Goal: Information Seeking & Learning: Learn about a topic

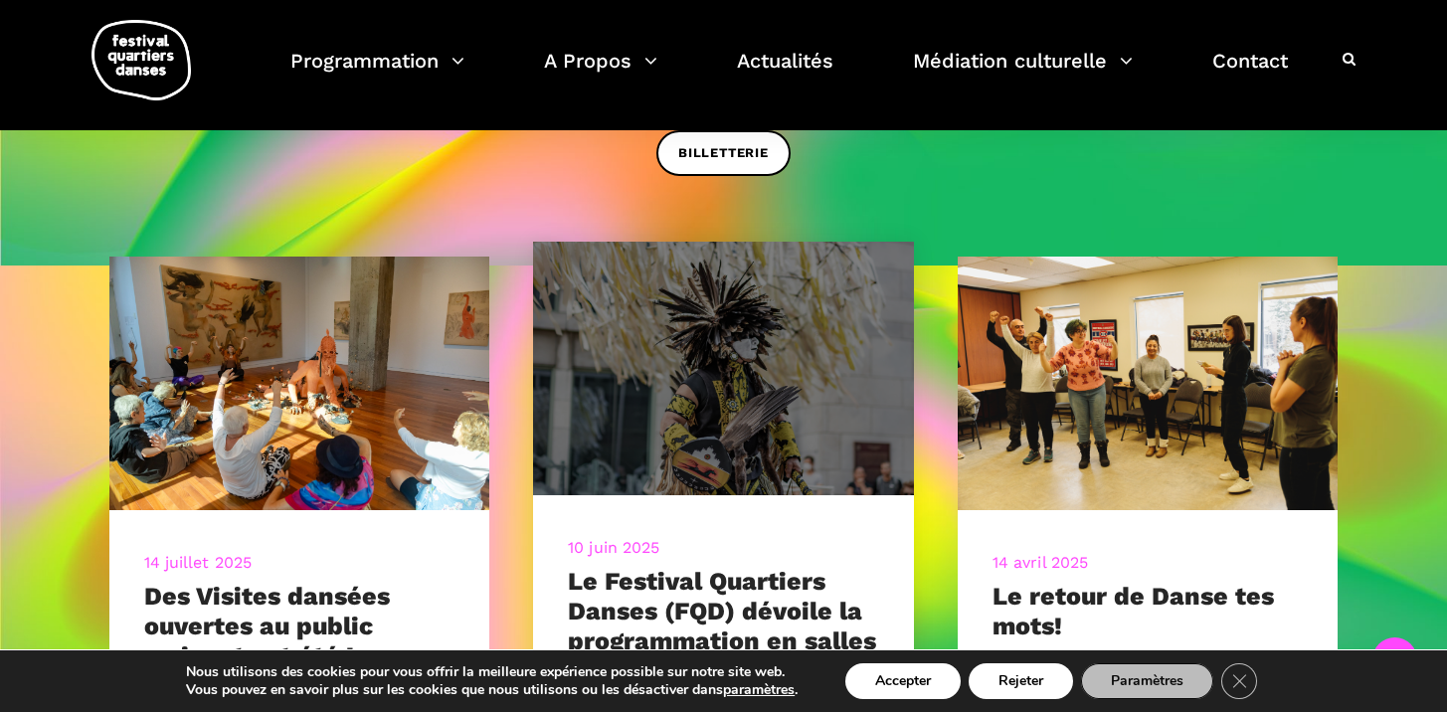
scroll to position [730, 0]
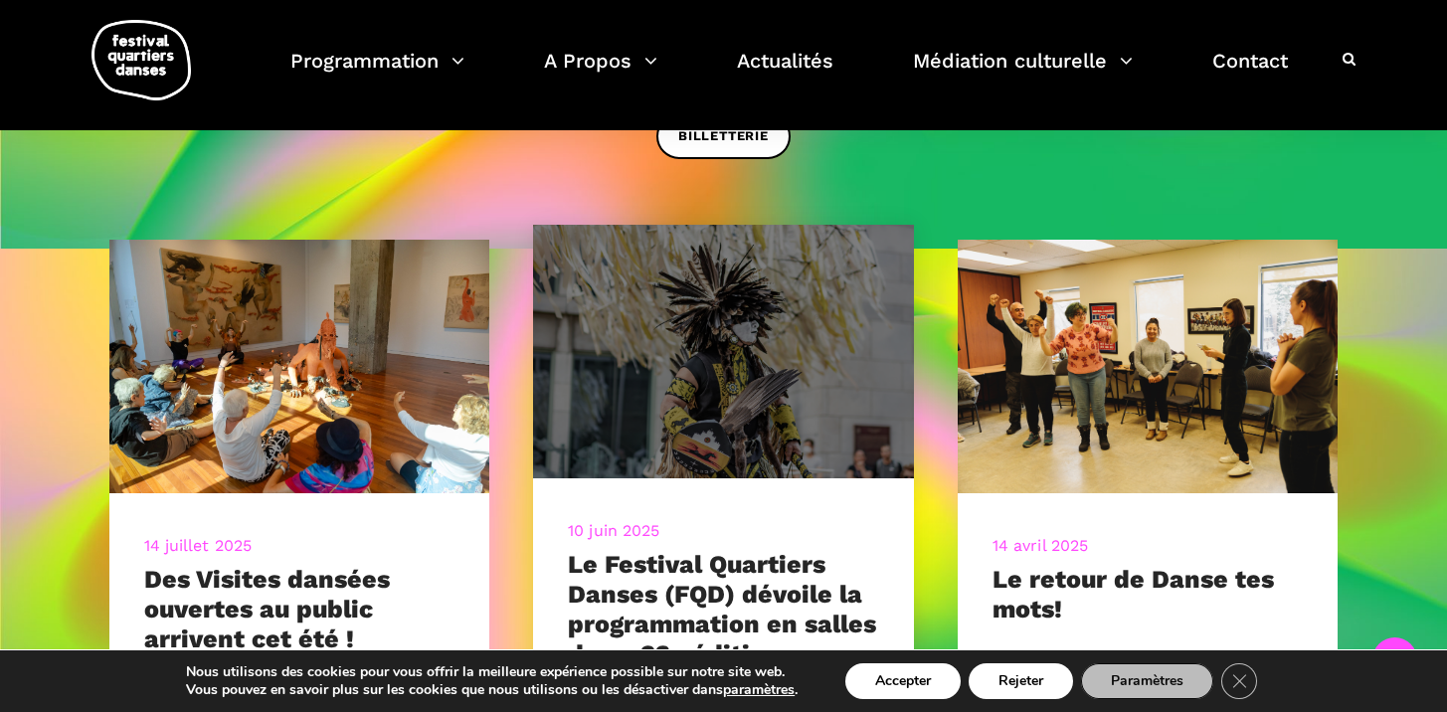
click at [694, 457] on img at bounding box center [723, 352] width 419 height 280
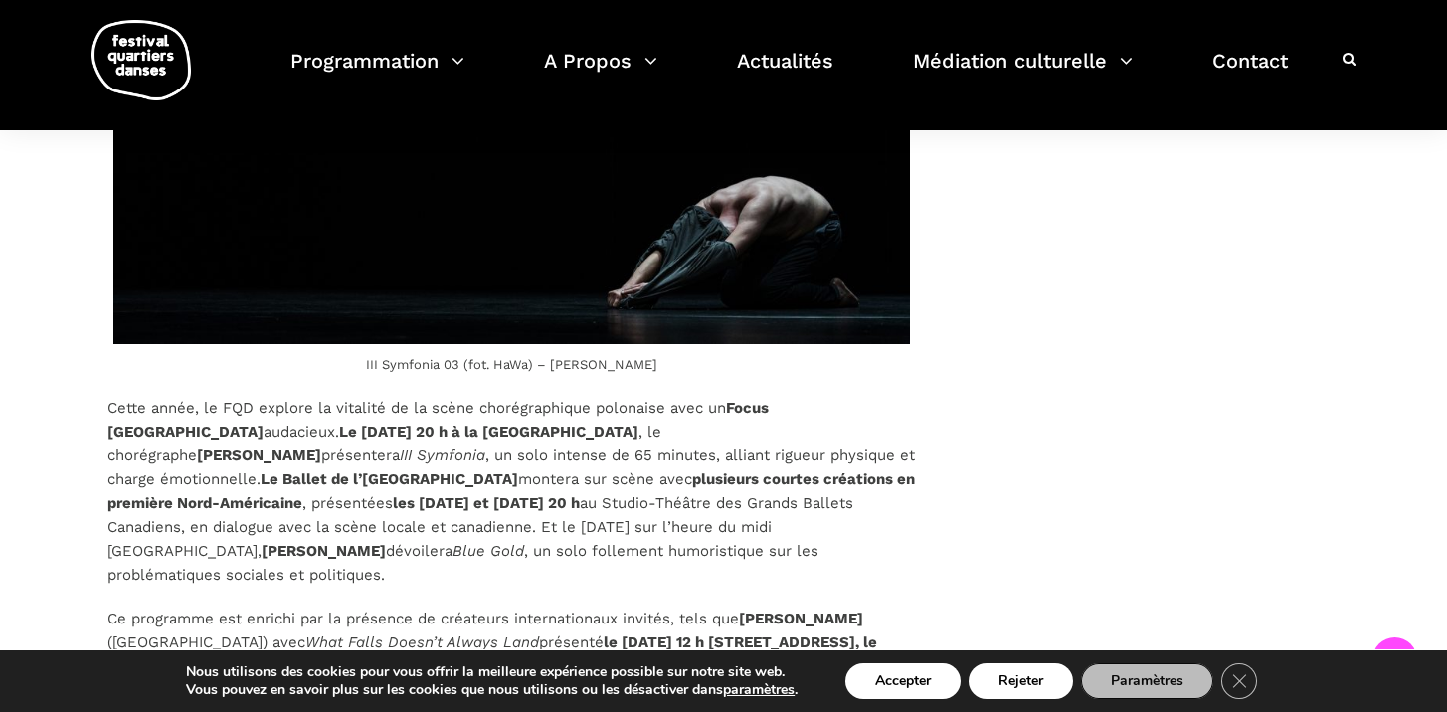
scroll to position [5334, 0]
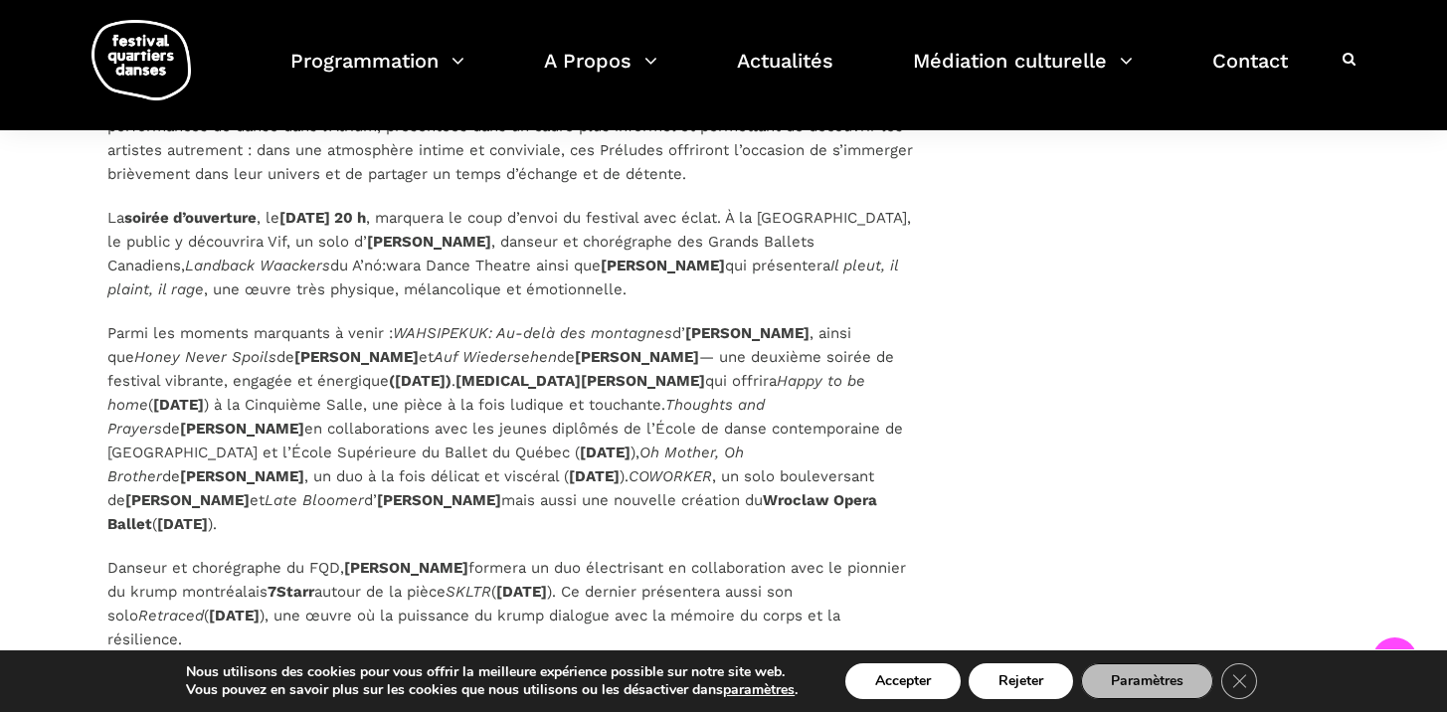
click at [424, 372] on strong "(5 septembre)" at bounding box center [420, 381] width 63 height 18
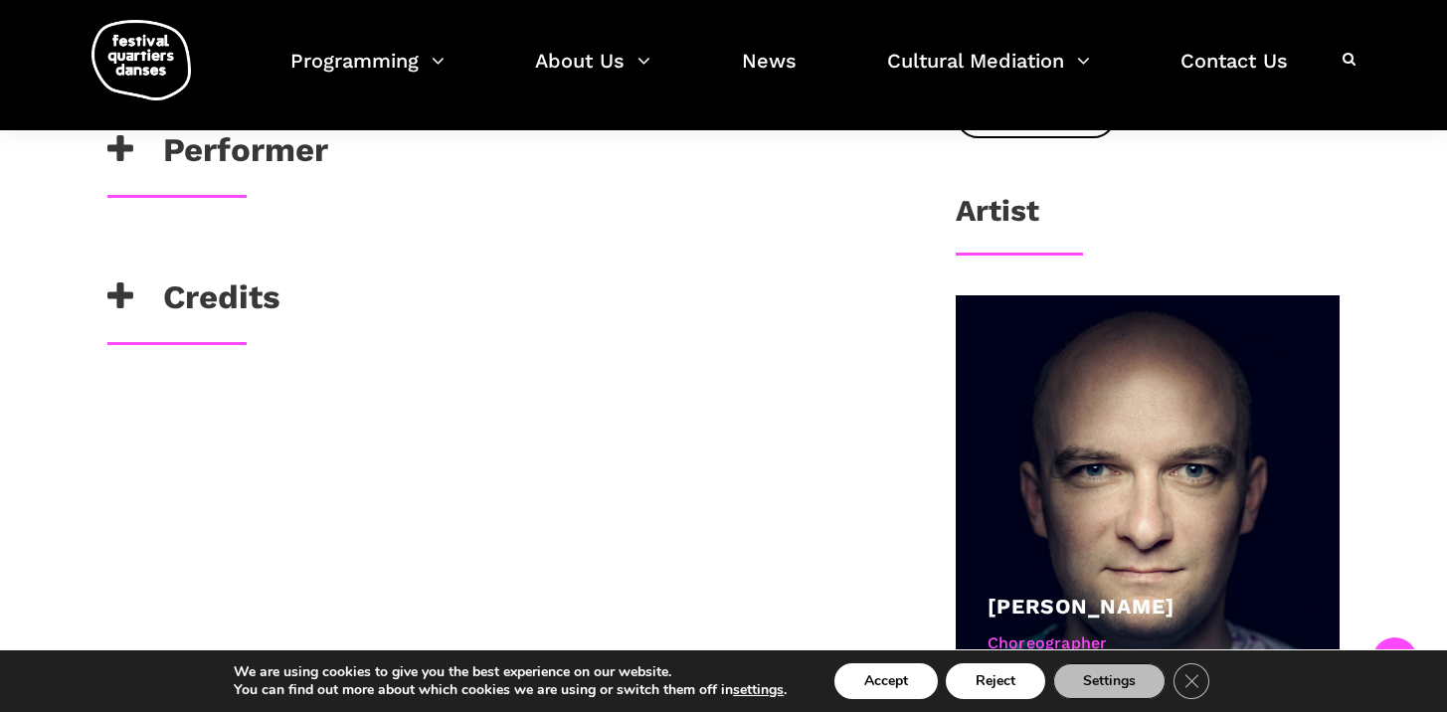
scroll to position [943, 0]
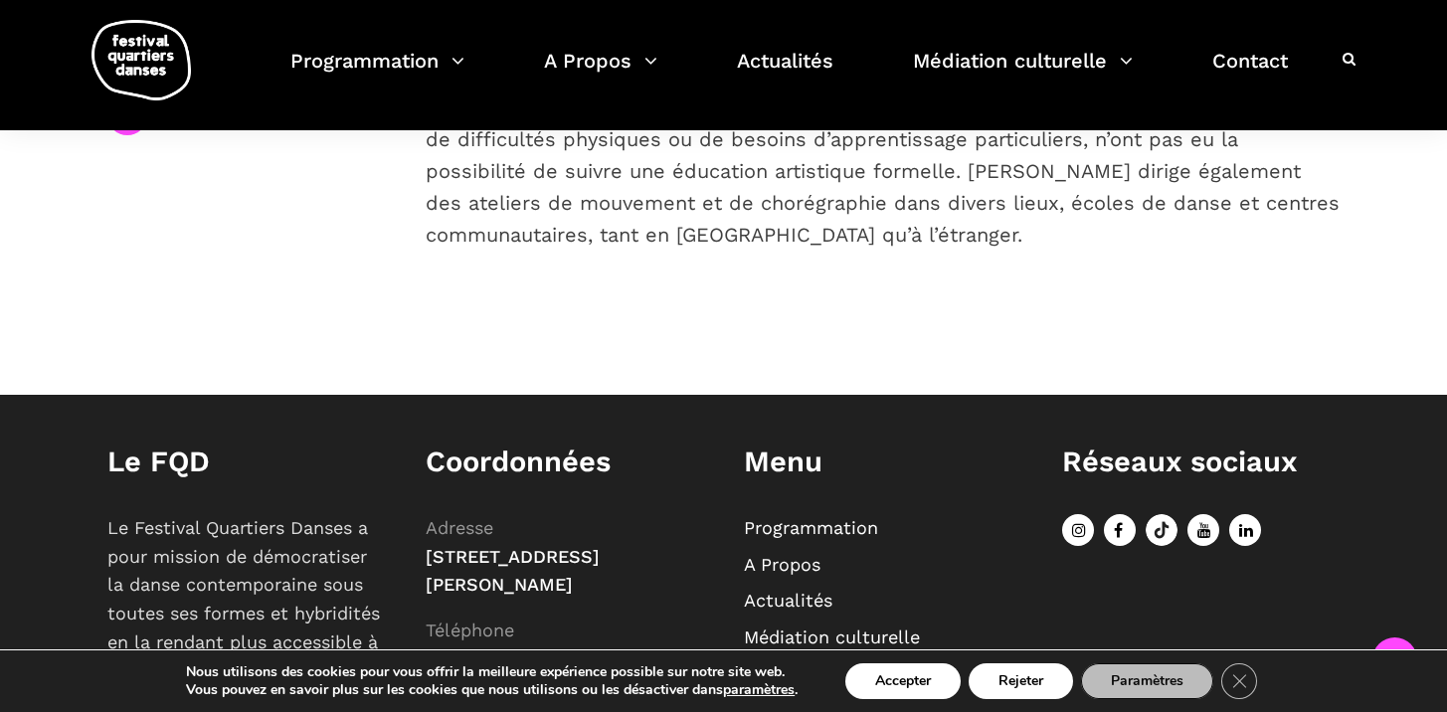
scroll to position [653, 0]
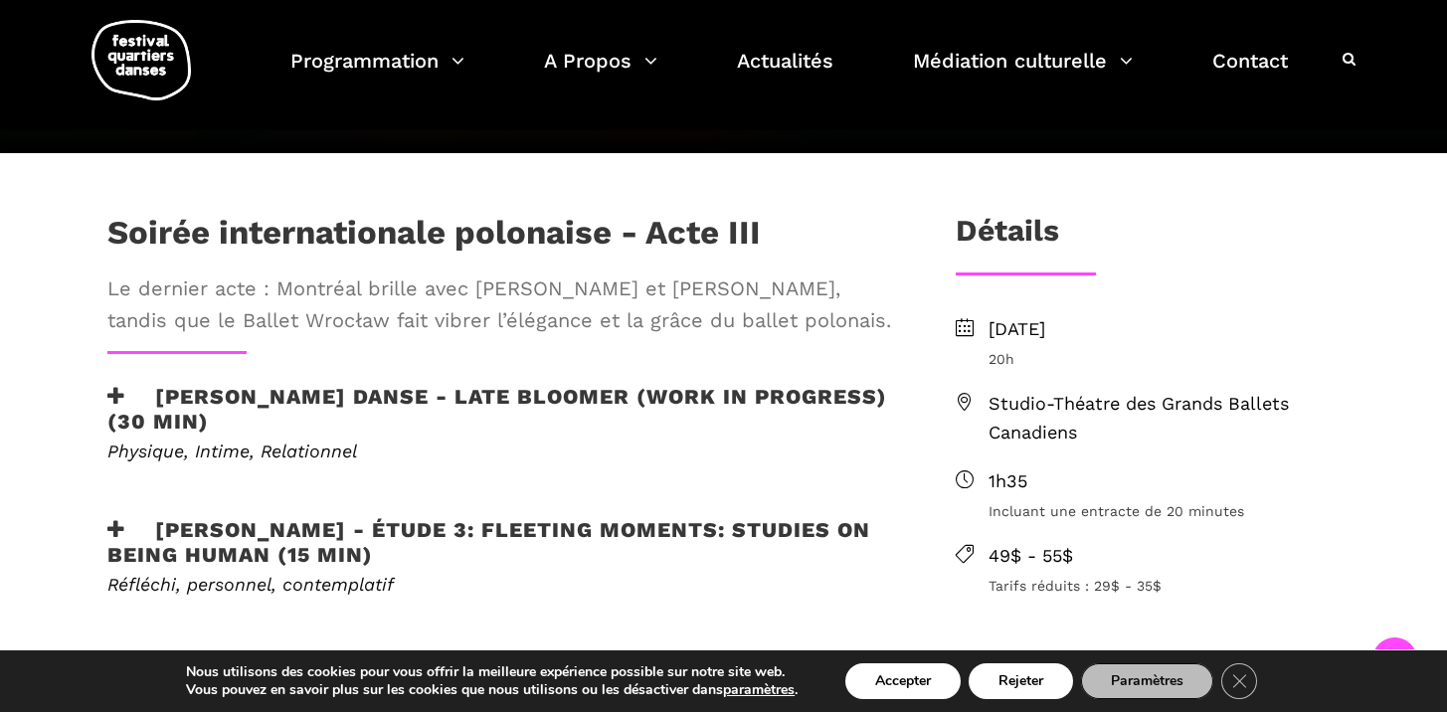
scroll to position [509, 0]
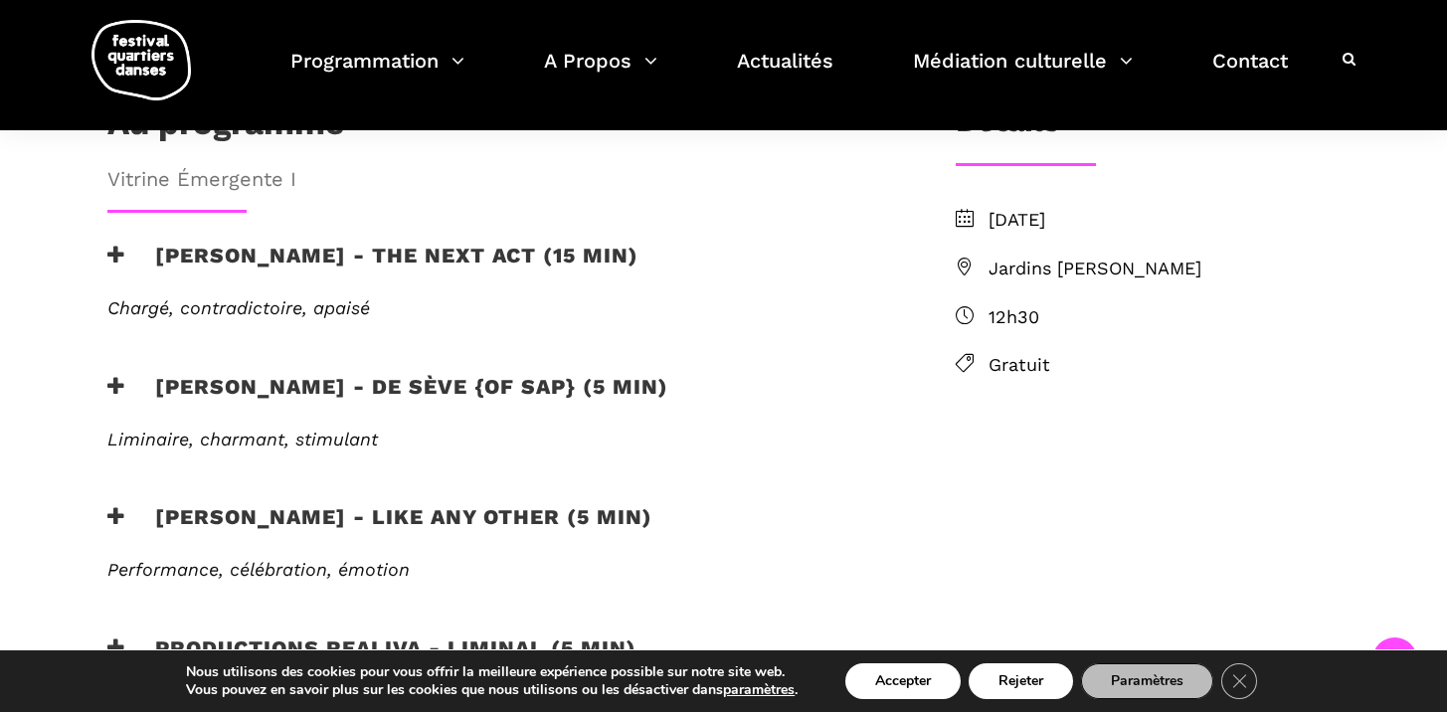
scroll to position [490, 0]
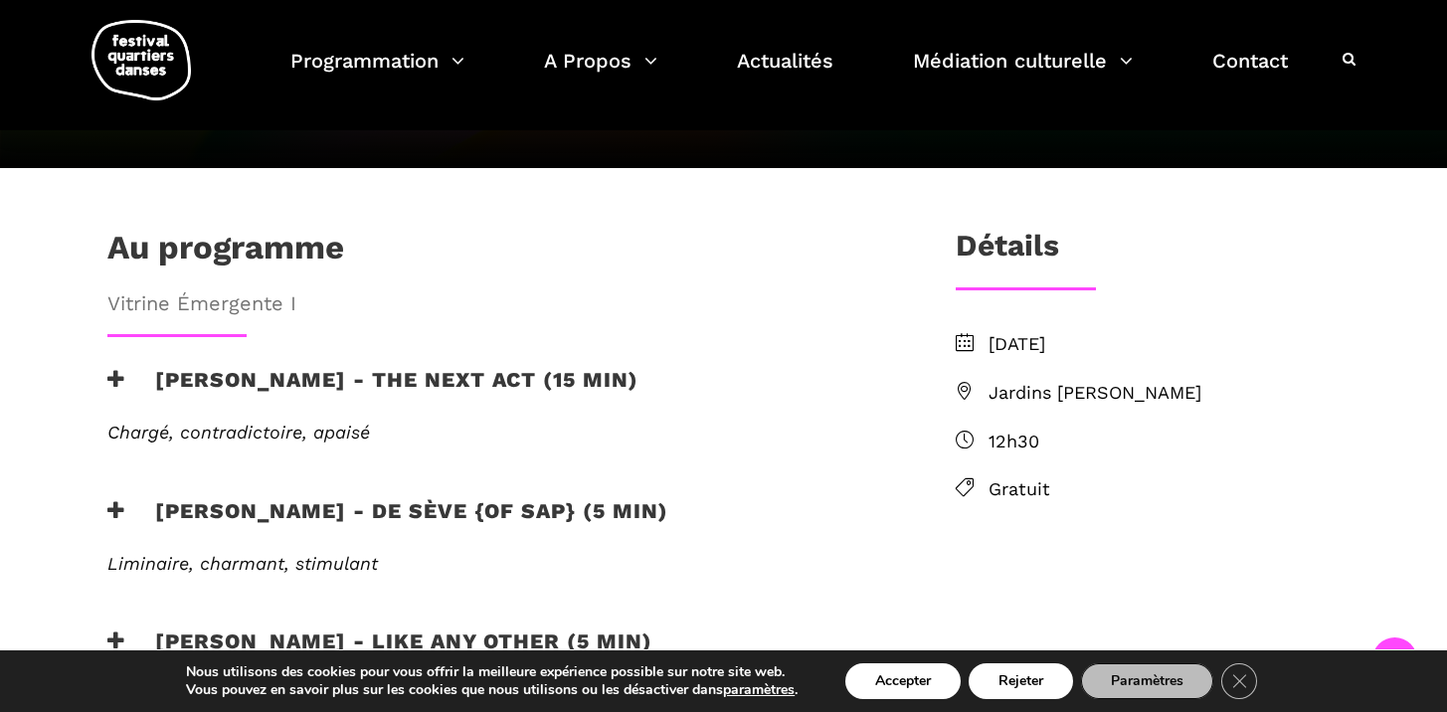
click at [256, 367] on h3 "Jake poloz - the next act (15 min)" at bounding box center [372, 392] width 531 height 50
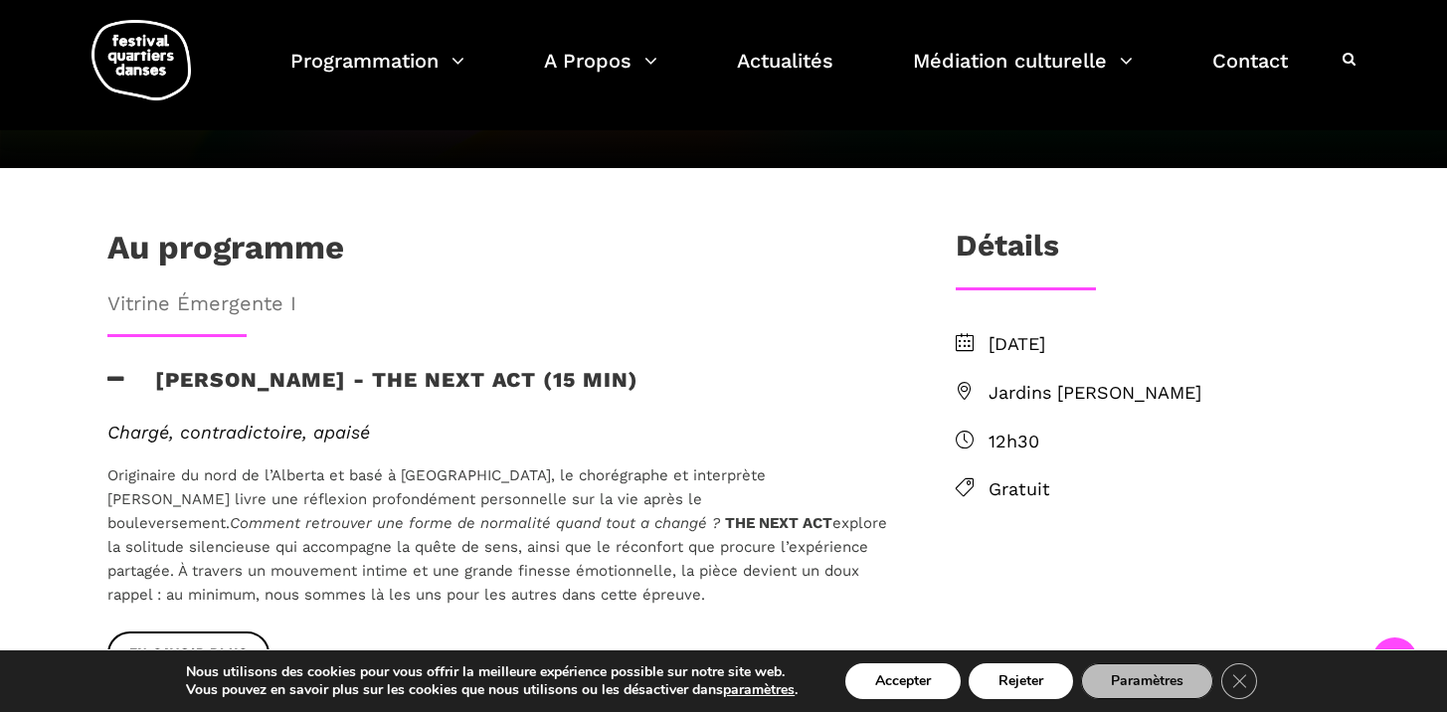
click at [256, 367] on h3 "Jake poloz - the next act (15 min)" at bounding box center [372, 392] width 531 height 50
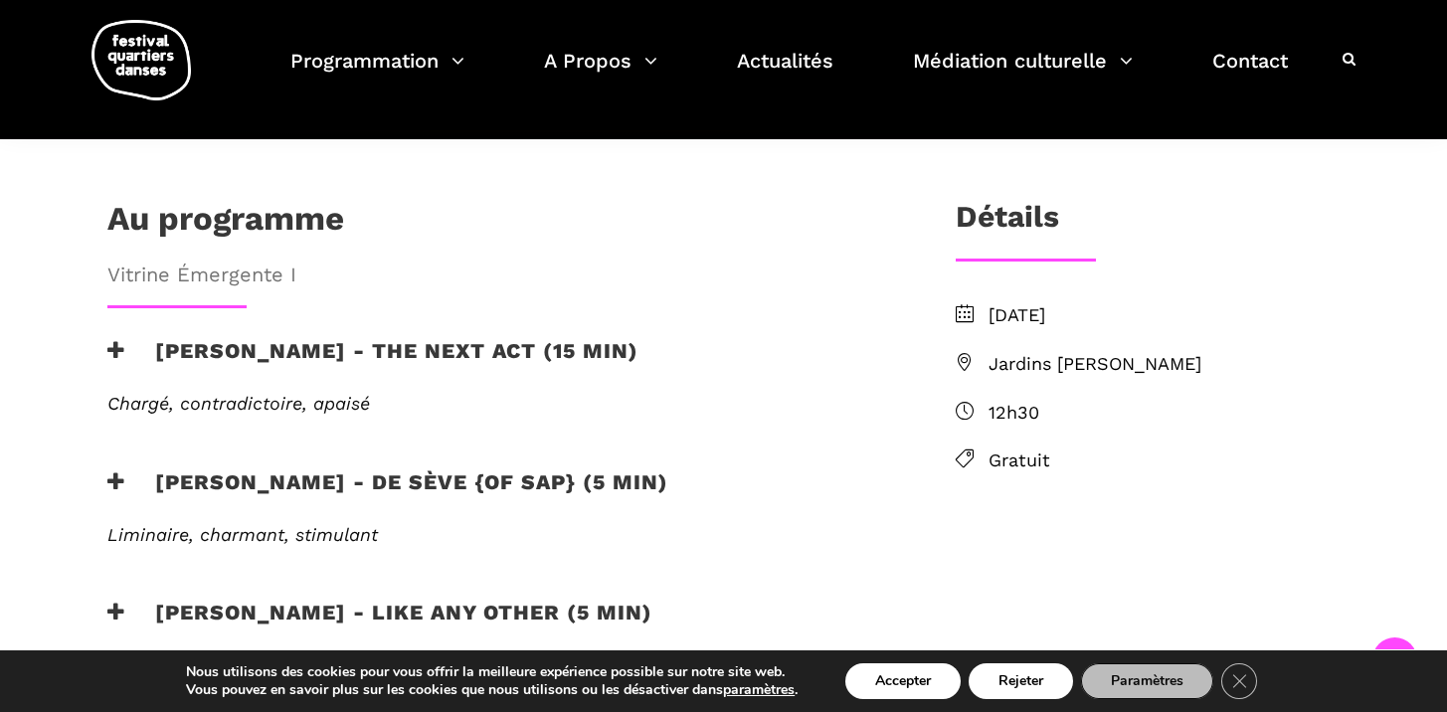
scroll to position [519, 0]
click at [393, 338] on h3 "Jake poloz - the next act (15 min)" at bounding box center [372, 363] width 531 height 50
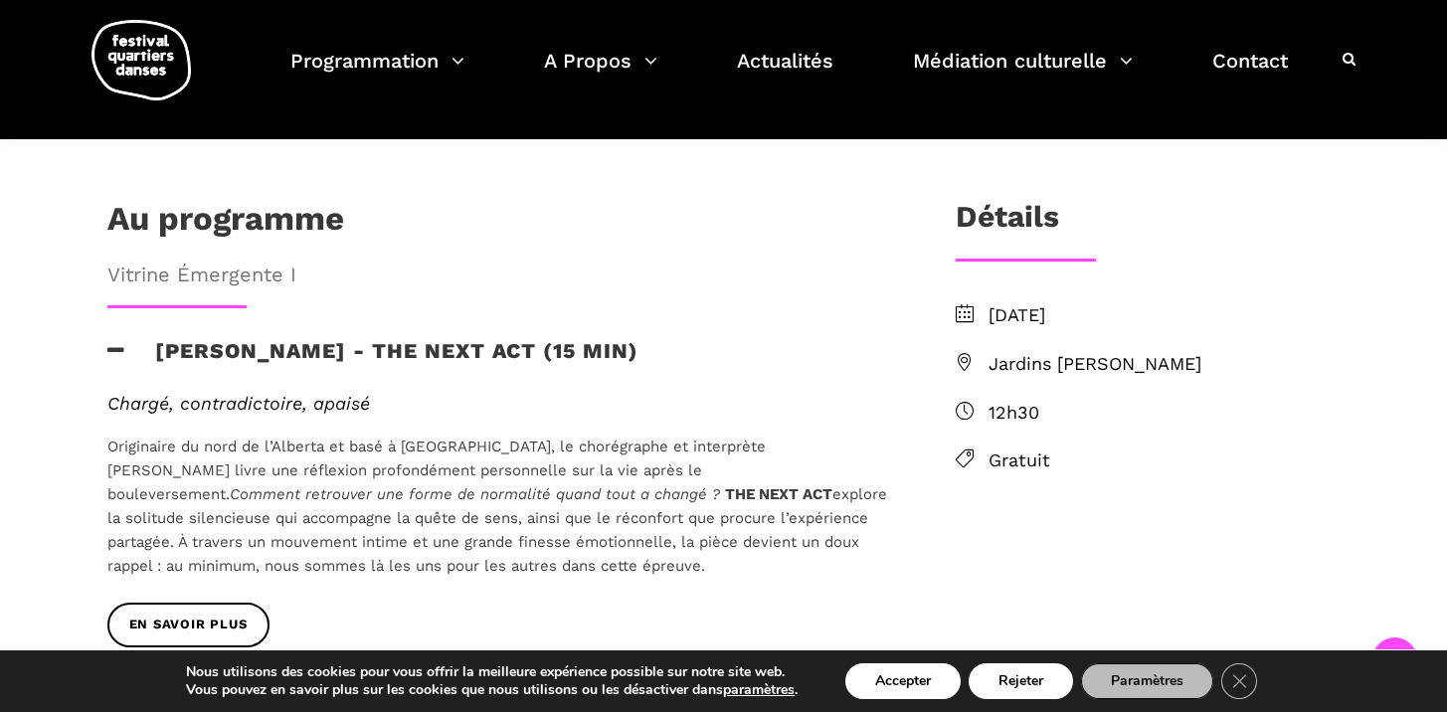
click at [393, 338] on h3 "Jake poloz - the next act (15 min)" at bounding box center [372, 363] width 531 height 50
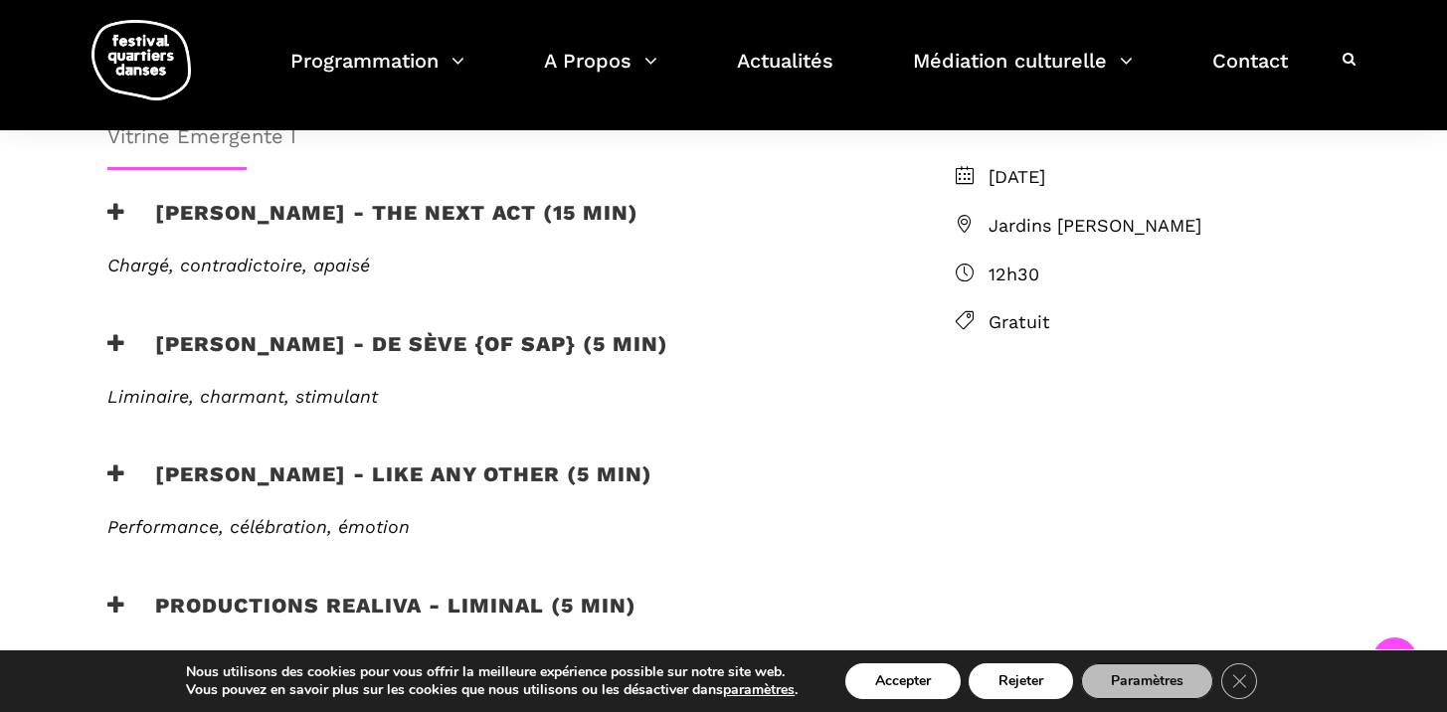
scroll to position [656, 0]
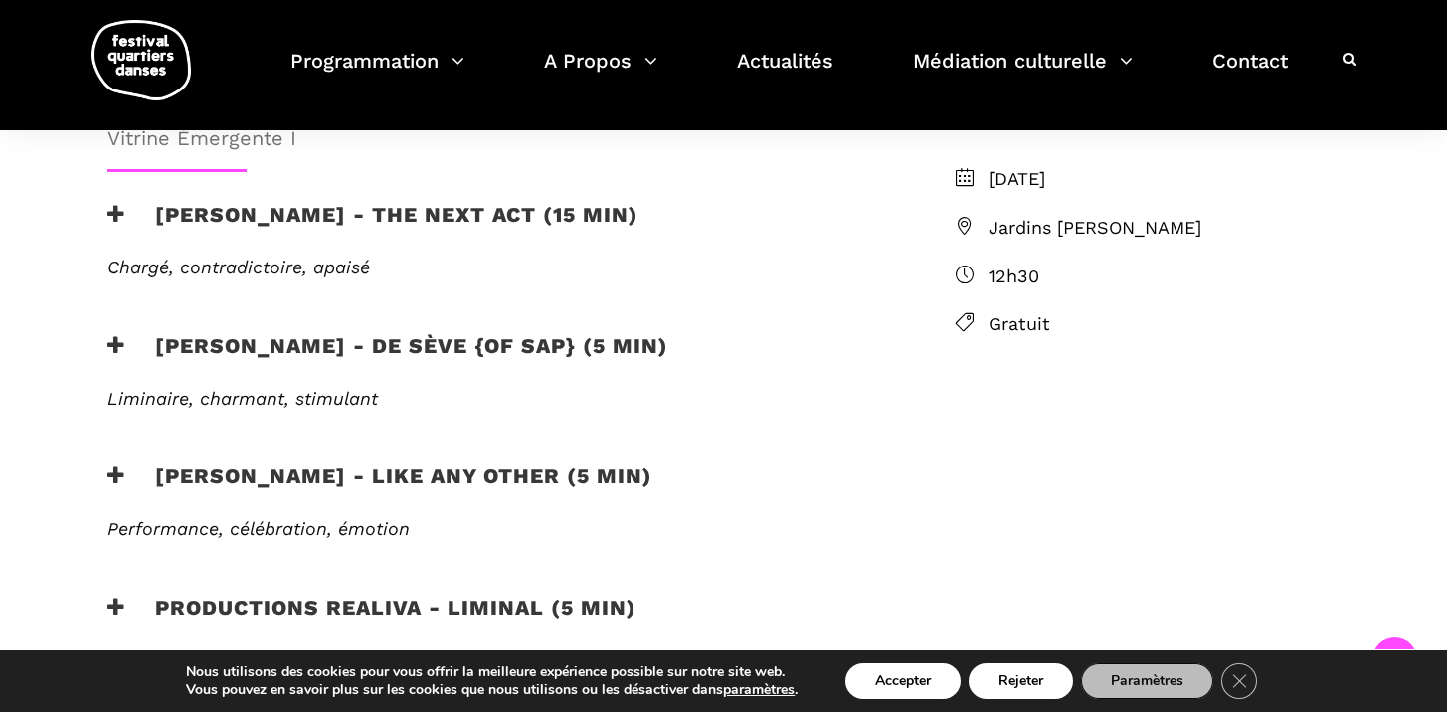
click at [127, 333] on h3 "Lamont - de sève {of sap} (5 min)" at bounding box center [387, 358] width 561 height 50
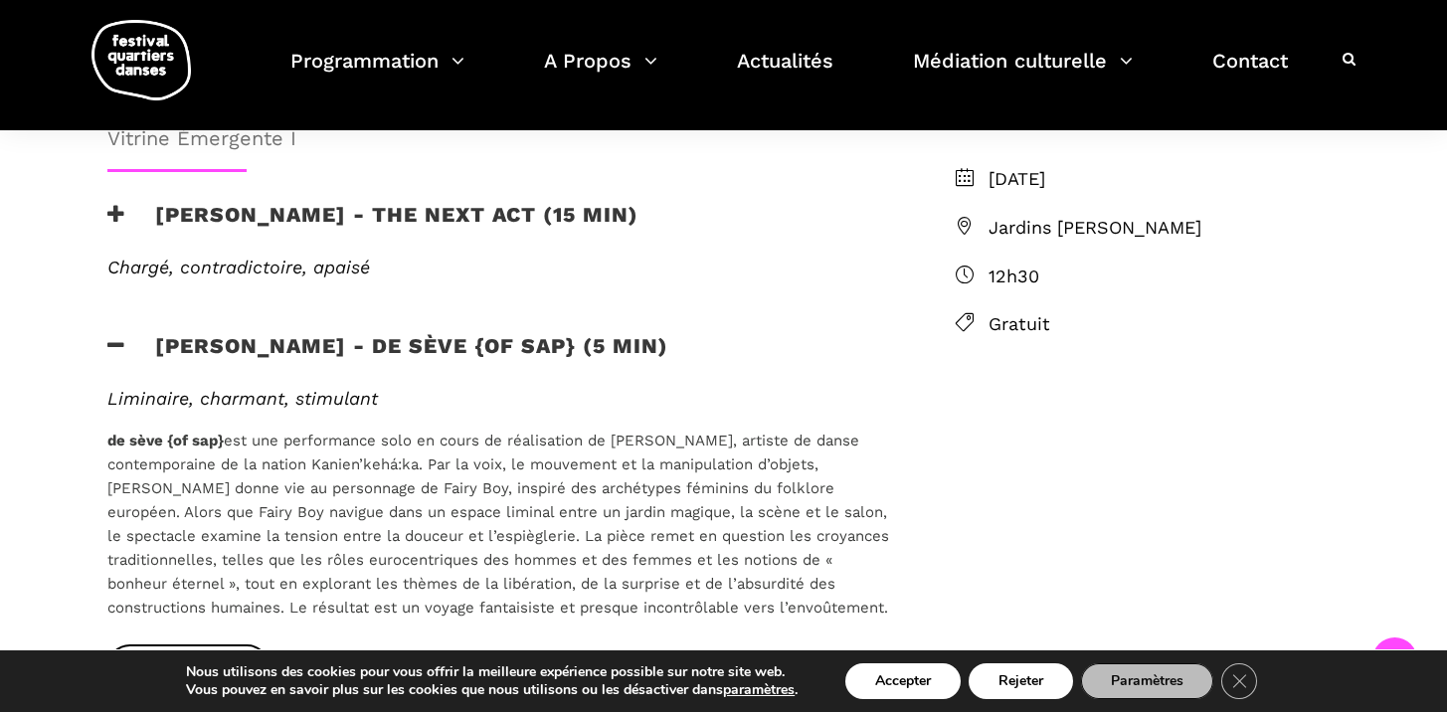
scroll to position [820, 0]
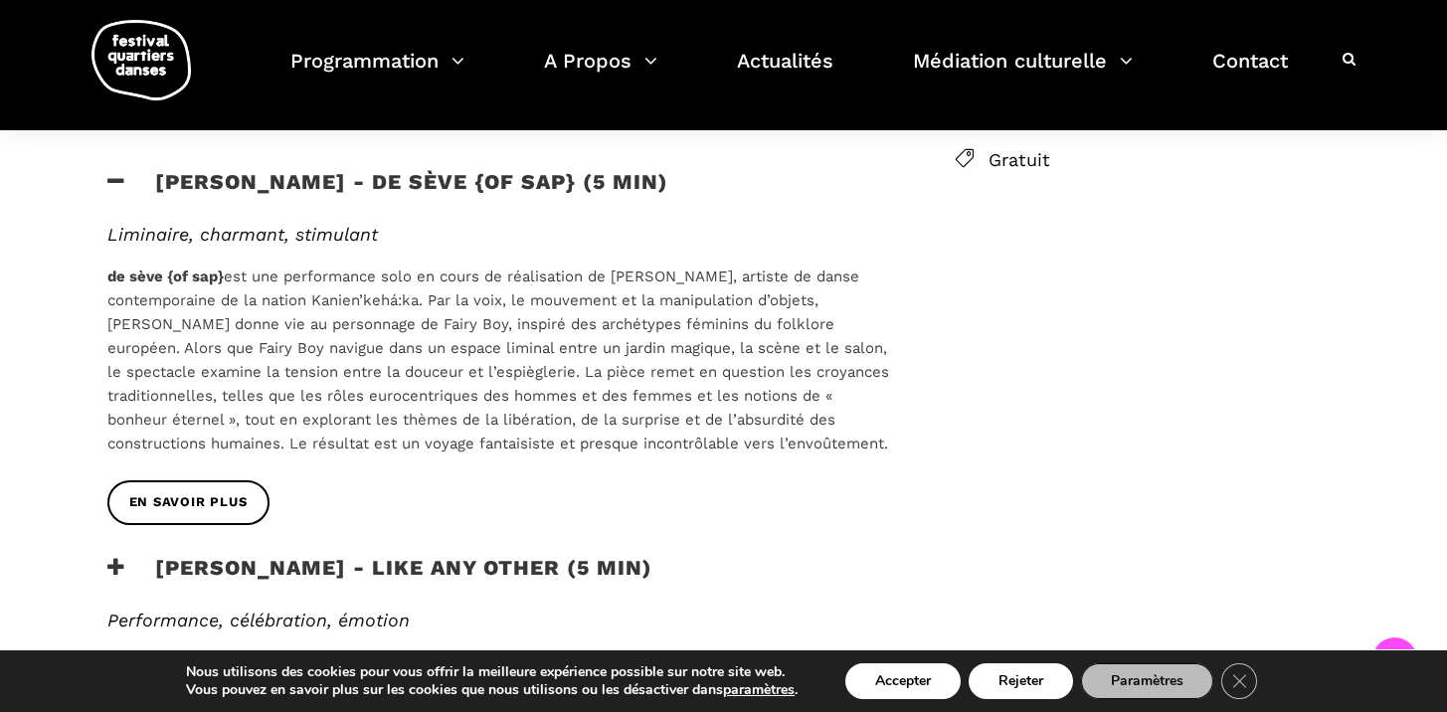
click at [395, 555] on h3 "Morgane Guillou - Like any other (5 min)" at bounding box center [379, 580] width 545 height 50
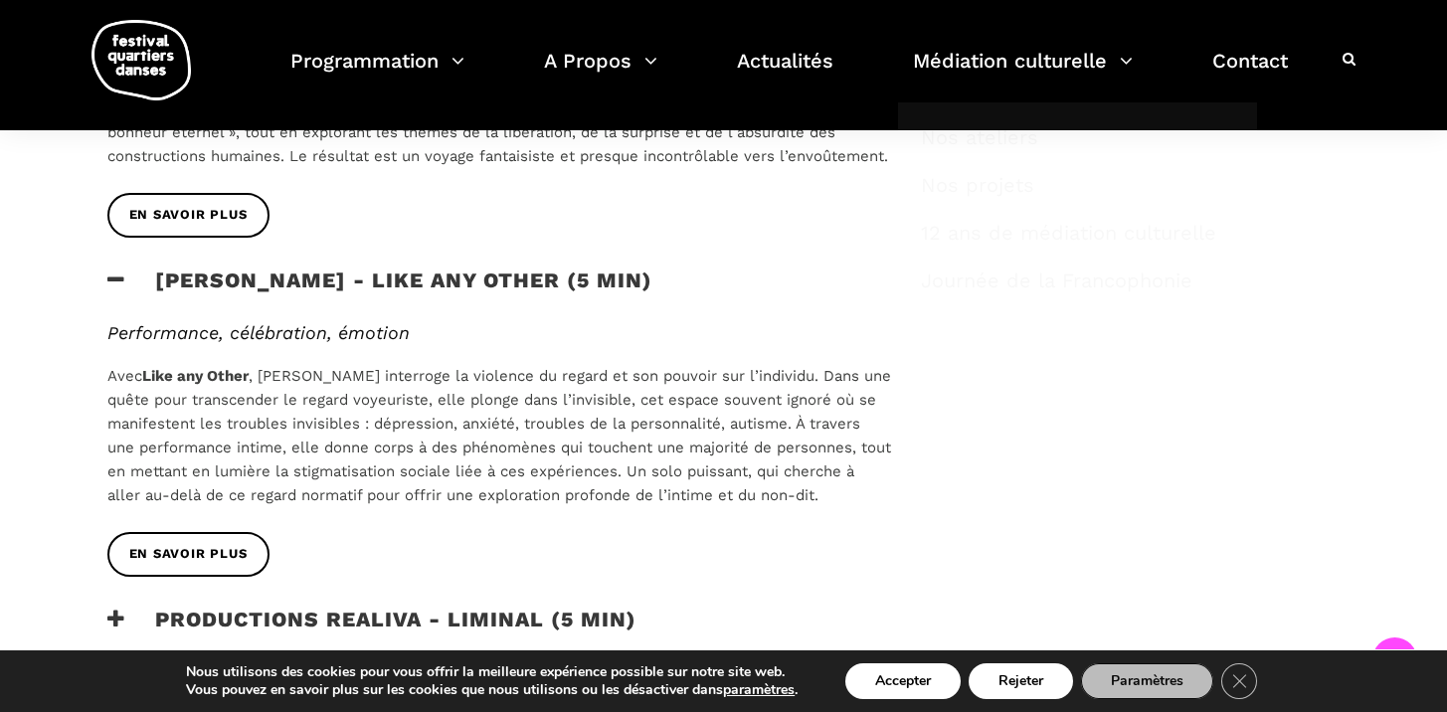
scroll to position [1108, 0]
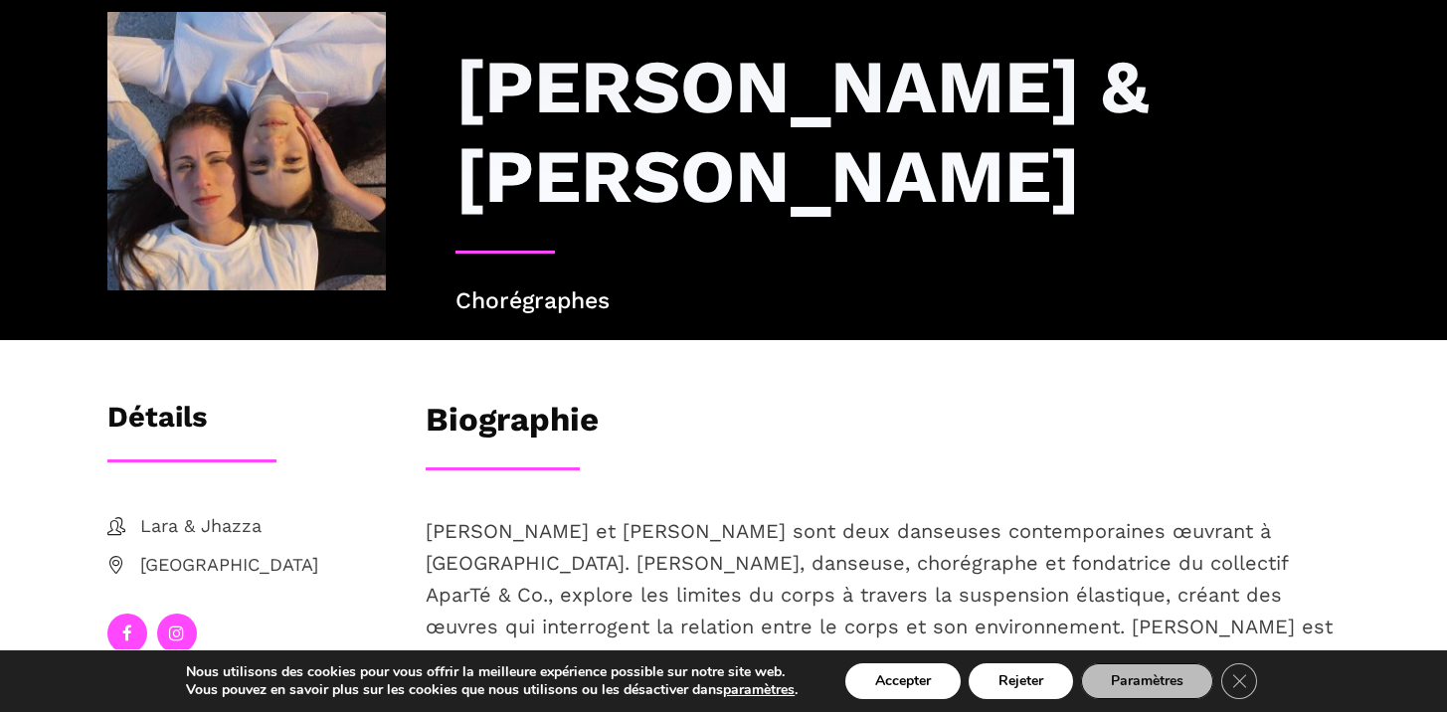
scroll to position [128, 0]
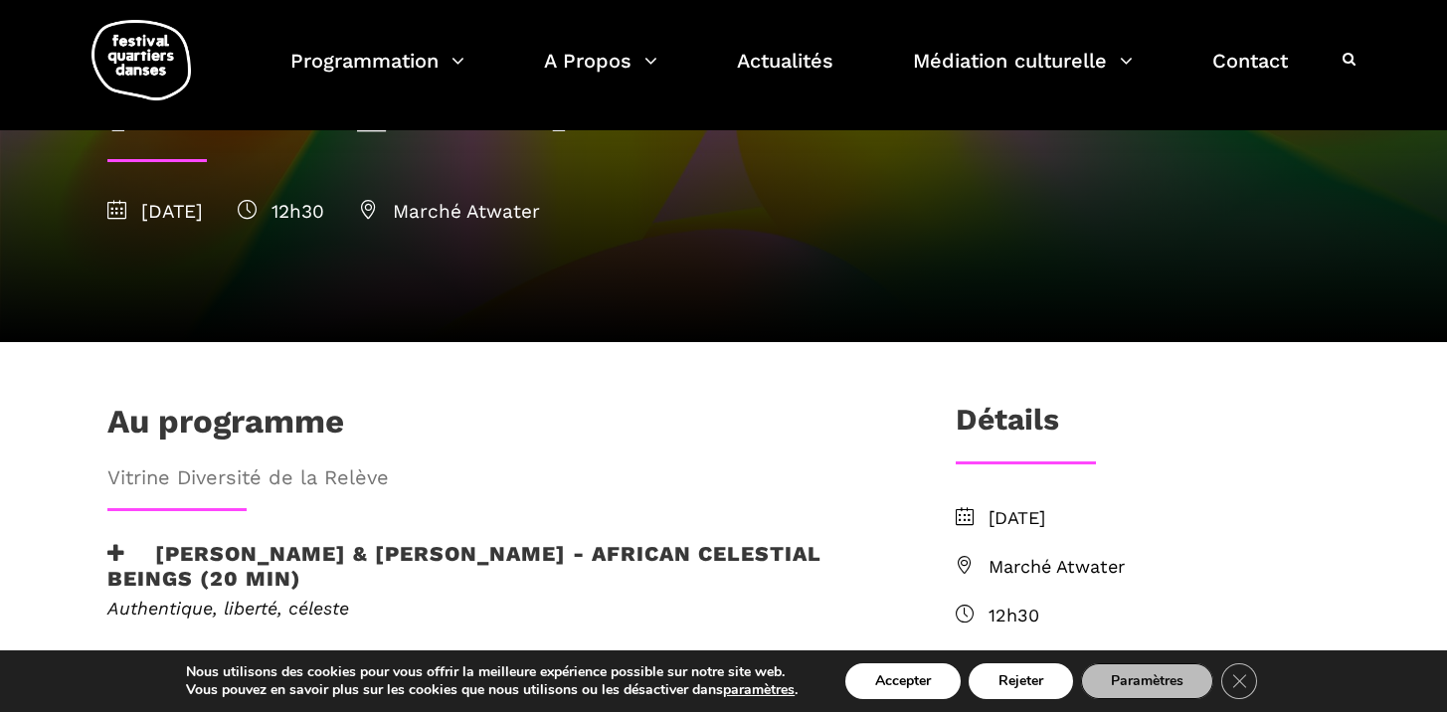
scroll to position [334, 0]
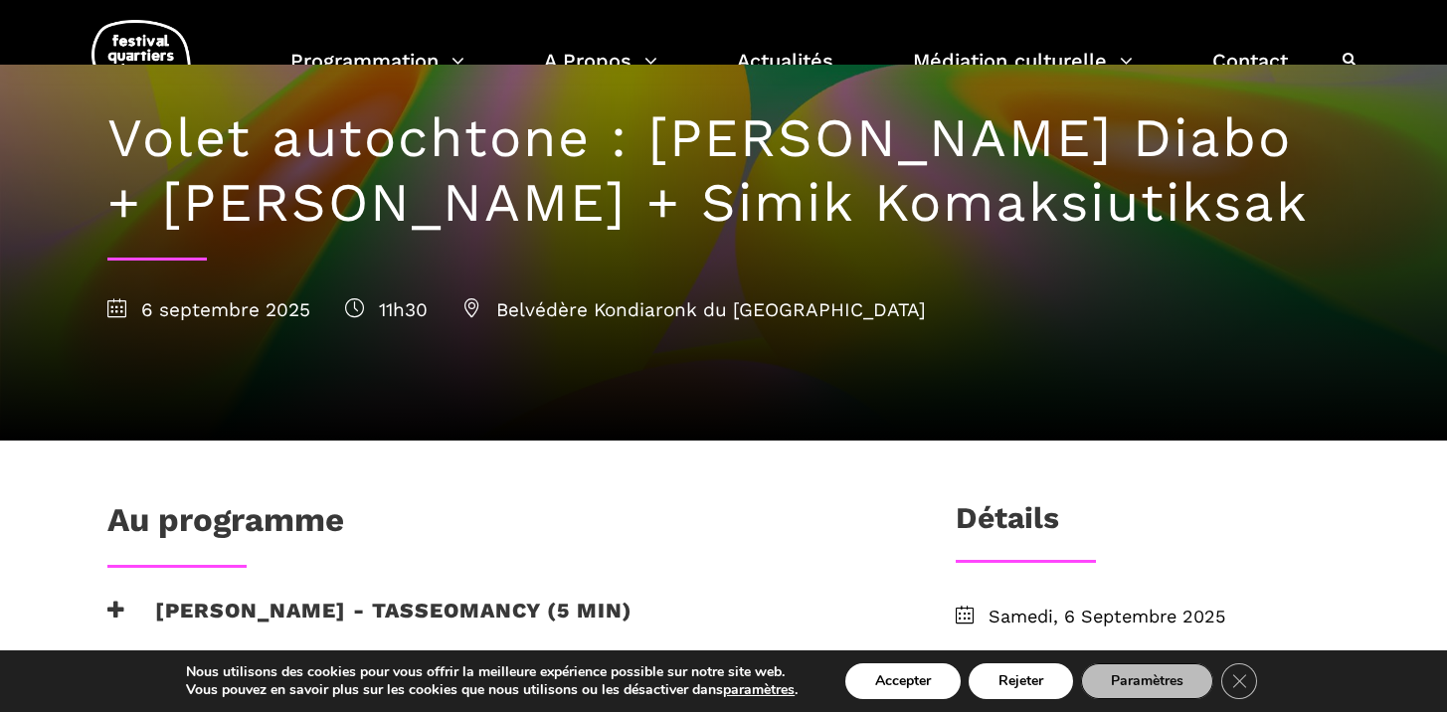
scroll to position [261, 0]
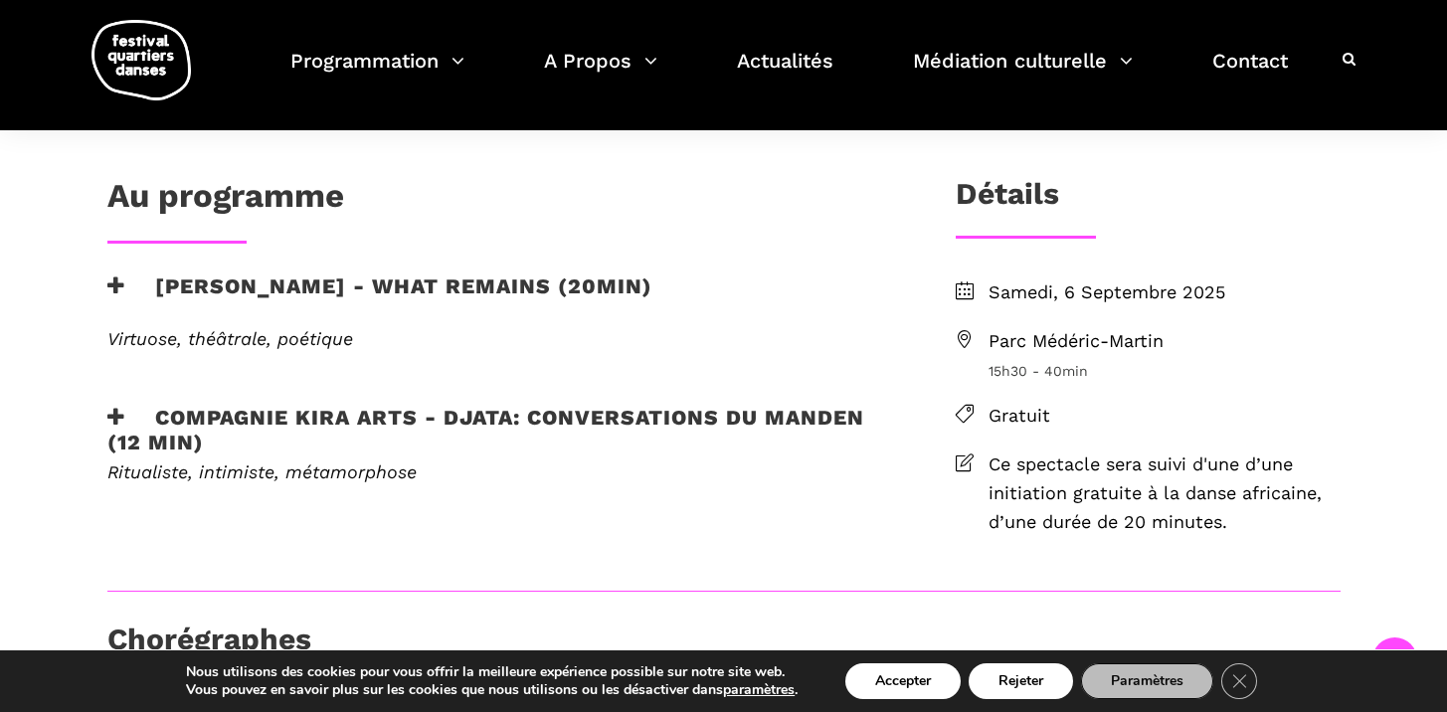
scroll to position [489, 0]
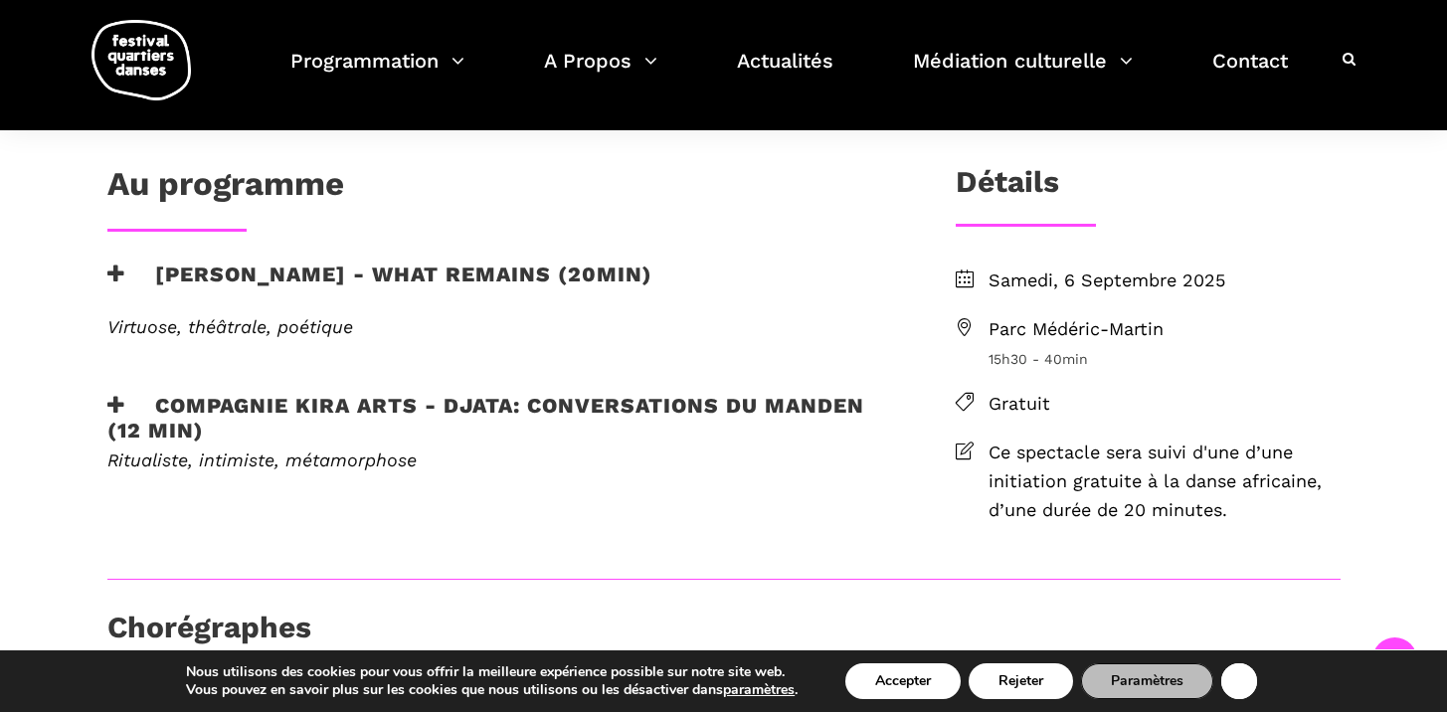
click at [1247, 685] on icon "Close GDPR Cookie Banner" at bounding box center [1240, 680] width 36 height 30
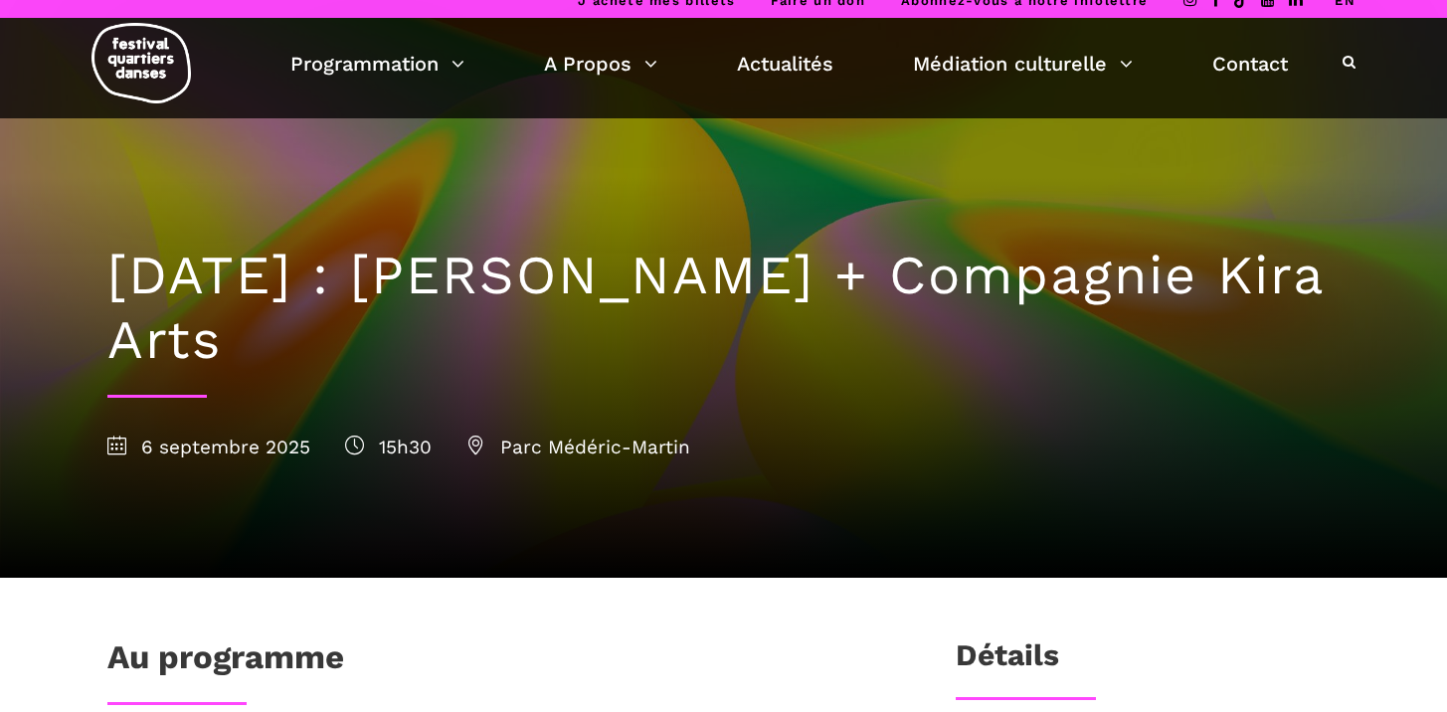
scroll to position [18, 0]
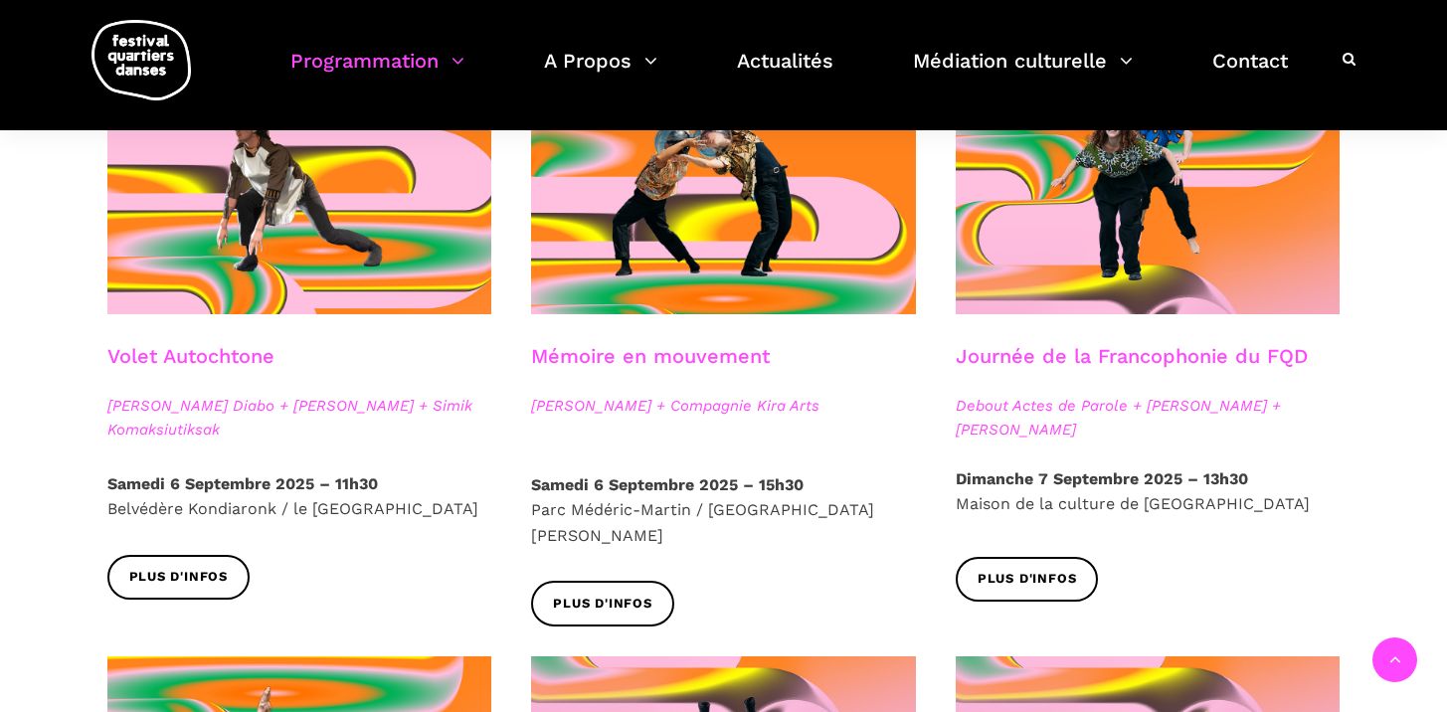
scroll to position [1171, 0]
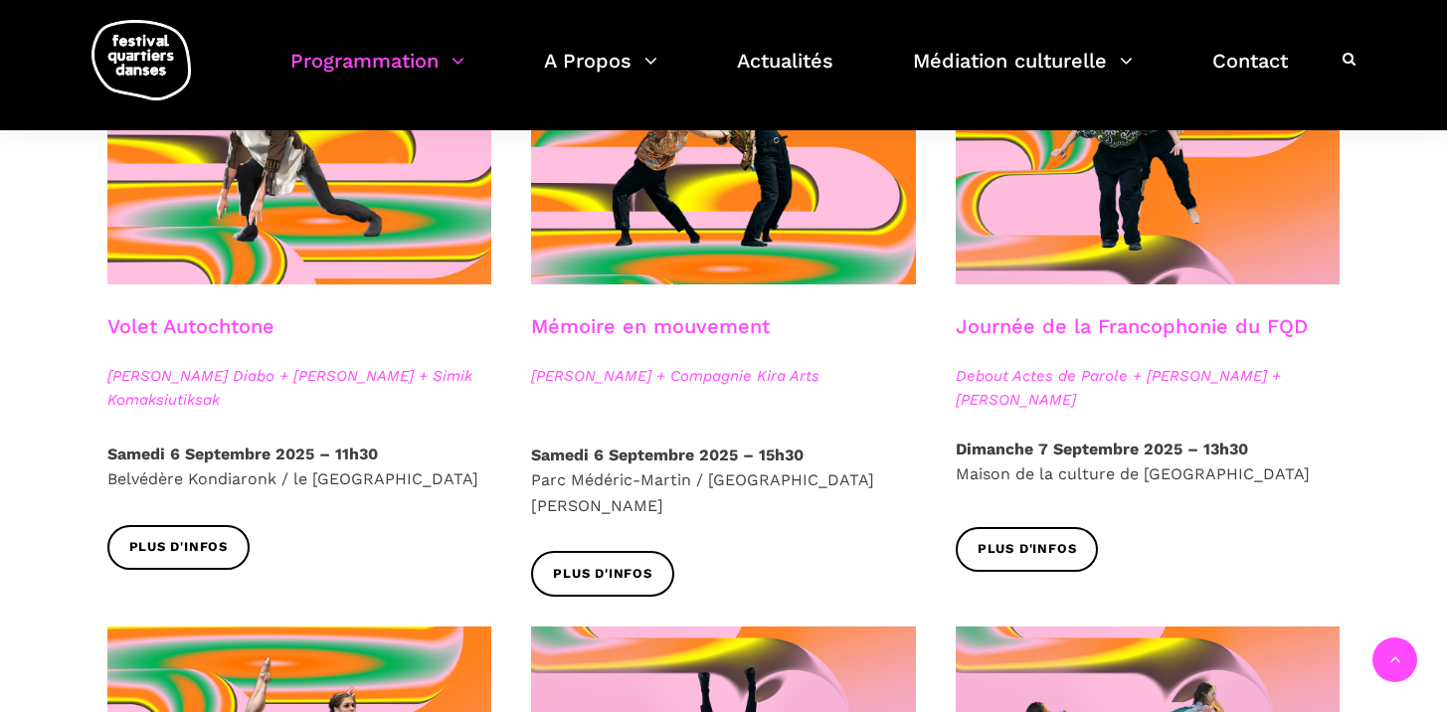
click at [506, 468] on div "Samedi 6 Septembre 2025 – 11h30 Belvédère Kondiaronk / le Mont-Royal" at bounding box center [300, 484] width 425 height 84
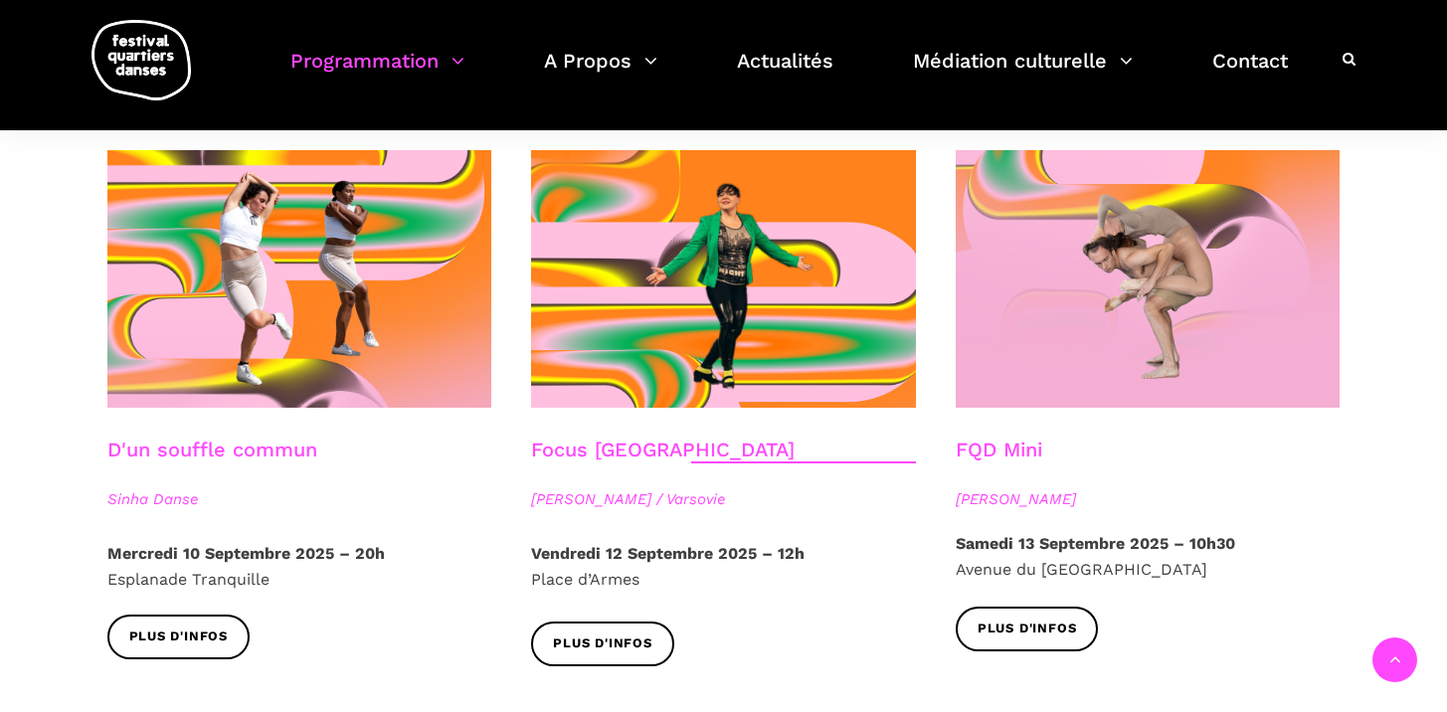
scroll to position [2192, 0]
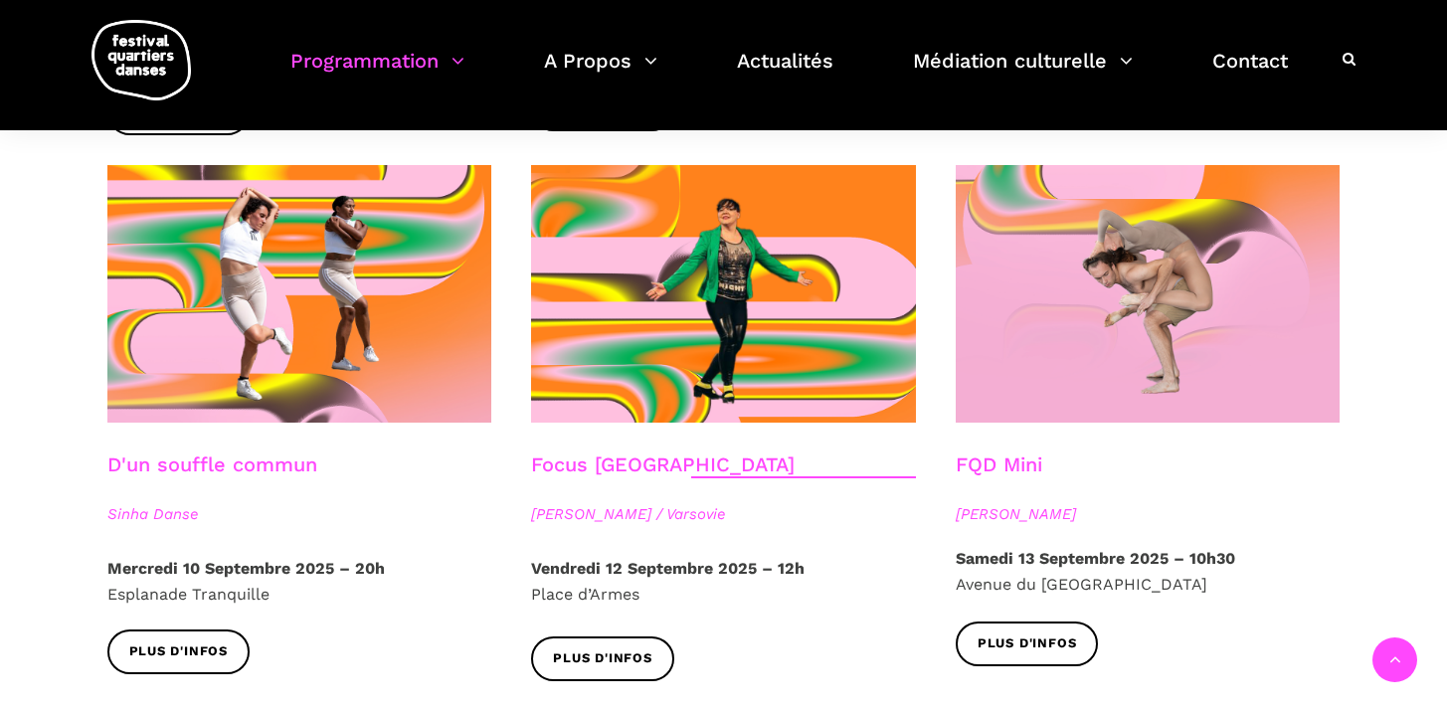
click at [214, 453] on h3 "D'un souffle commun" at bounding box center [212, 478] width 210 height 50
click at [181, 453] on link "D'un souffle commun" at bounding box center [212, 465] width 210 height 24
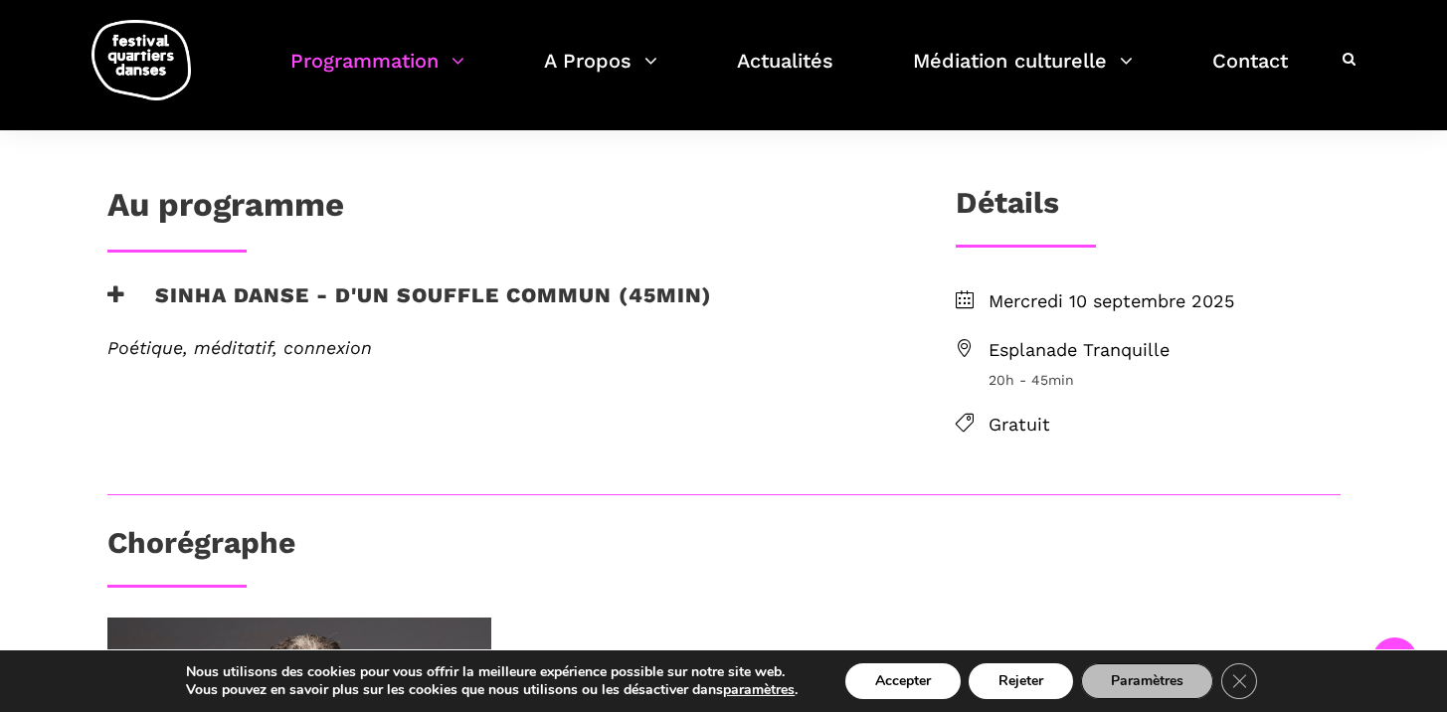
scroll to position [408, 0]
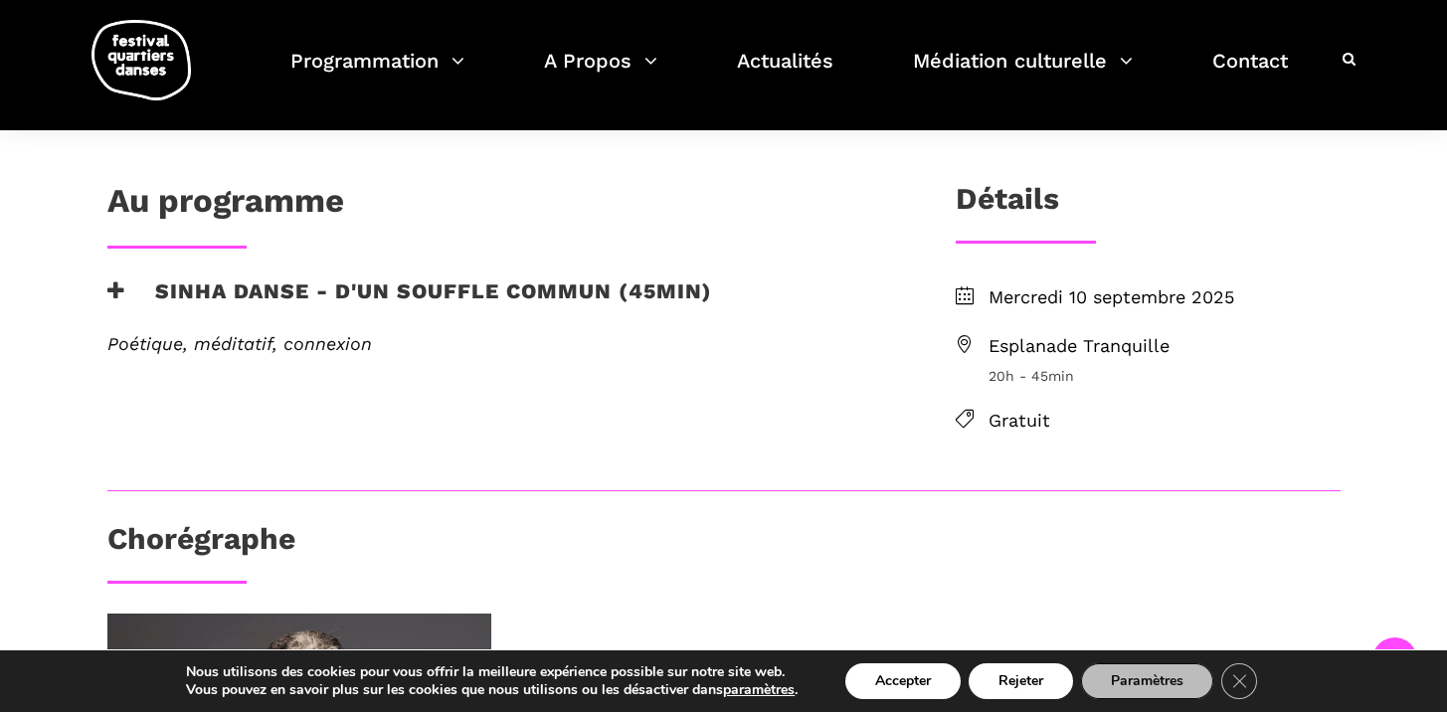
click at [513, 294] on h3 "Sinha Danse - D'un souffle commun (45min)" at bounding box center [409, 304] width 605 height 50
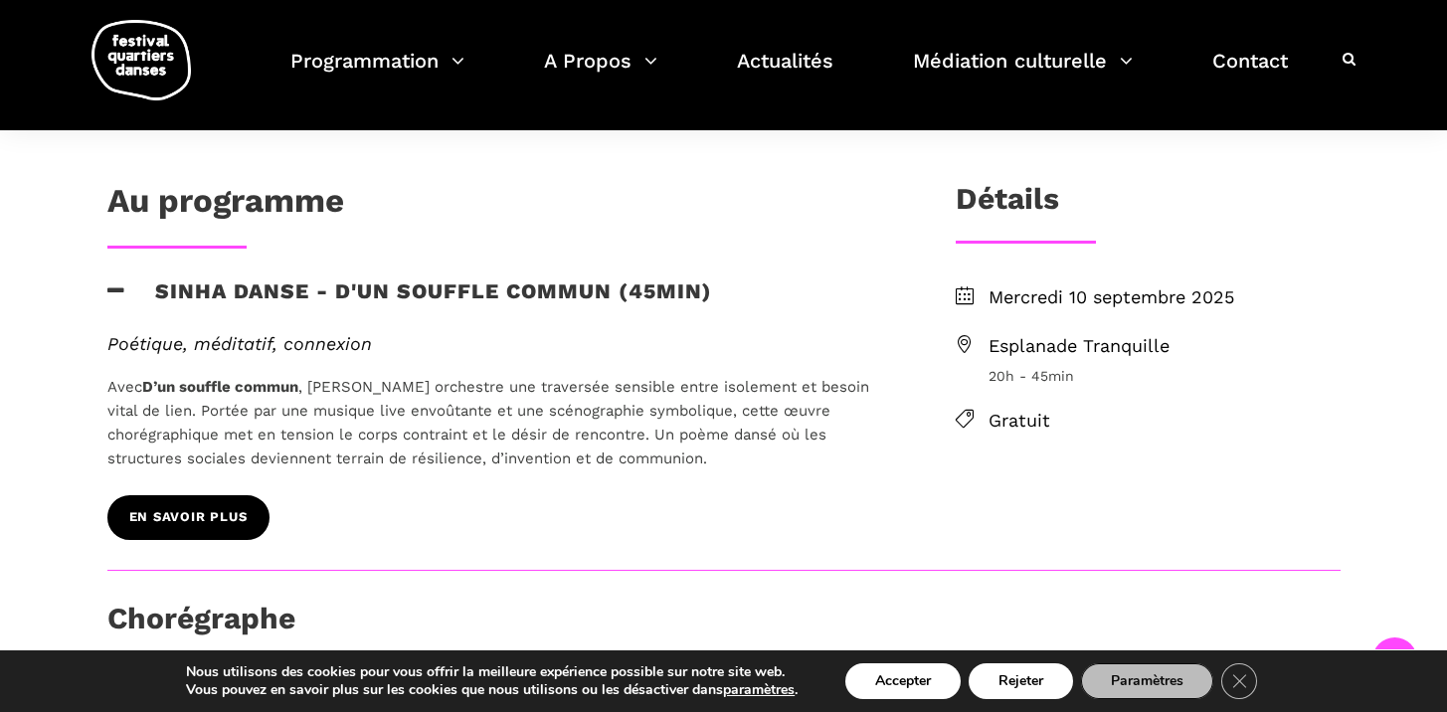
click at [184, 538] on link "EN SAVOIR PLUS" at bounding box center [188, 517] width 162 height 45
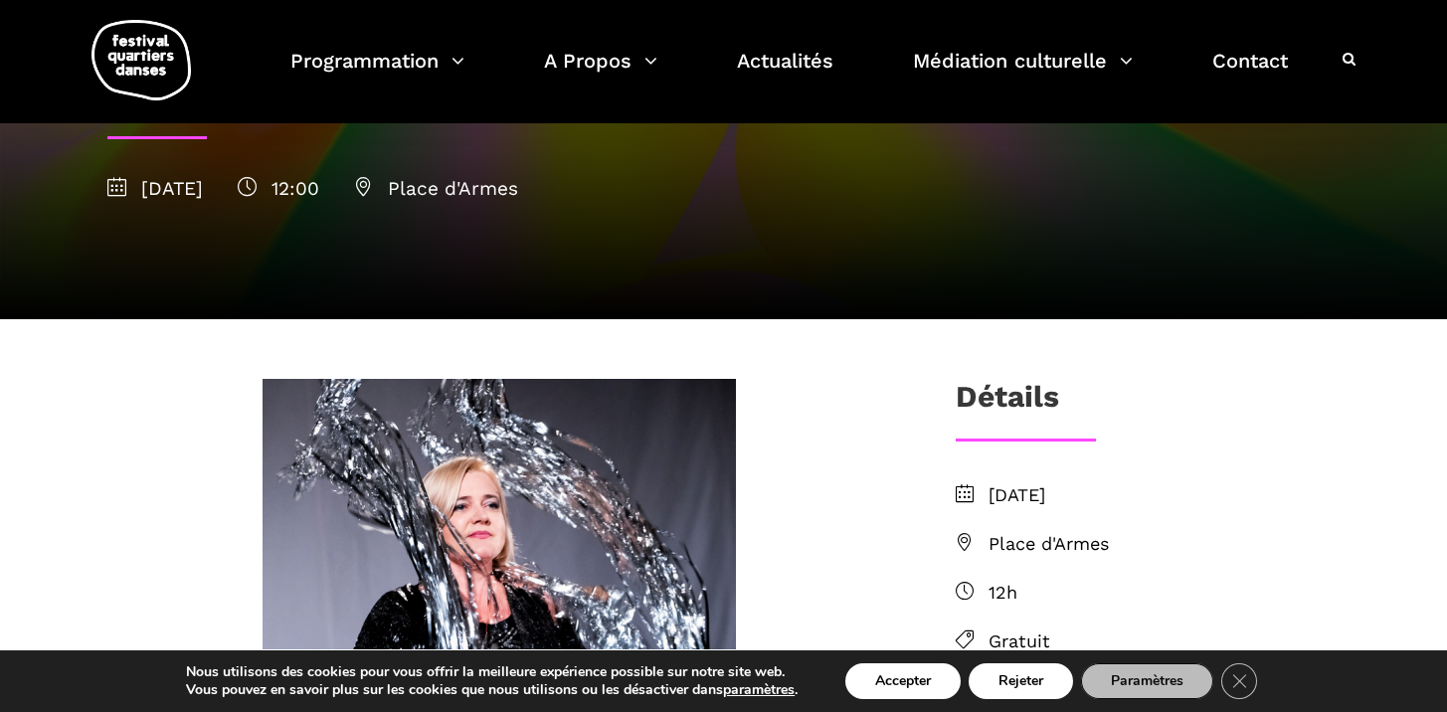
scroll to position [91, 0]
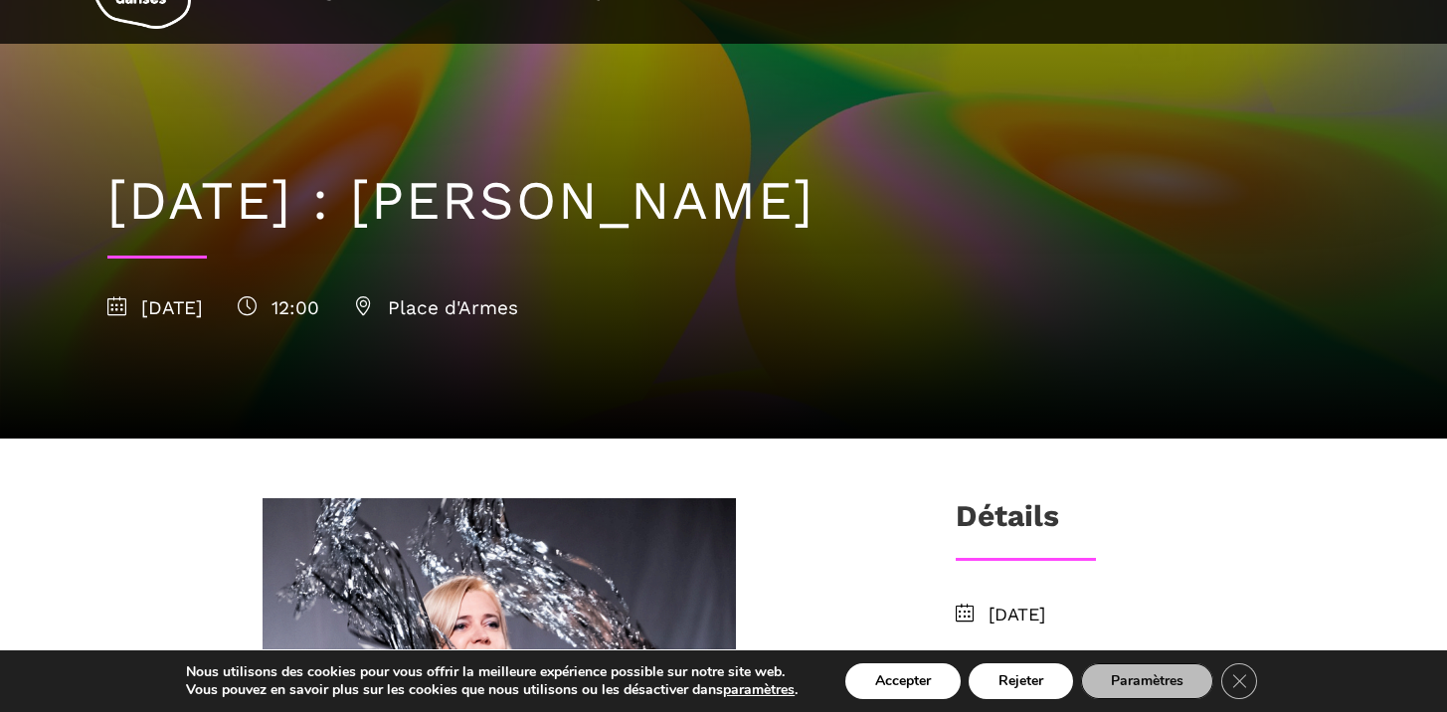
drag, startPoint x: 543, startPoint y: 204, endPoint x: 1074, endPoint y: 226, distance: 531.6
click at [1073, 226] on h1 "12 septembre : Agata Życzkowska" at bounding box center [723, 201] width 1233 height 65
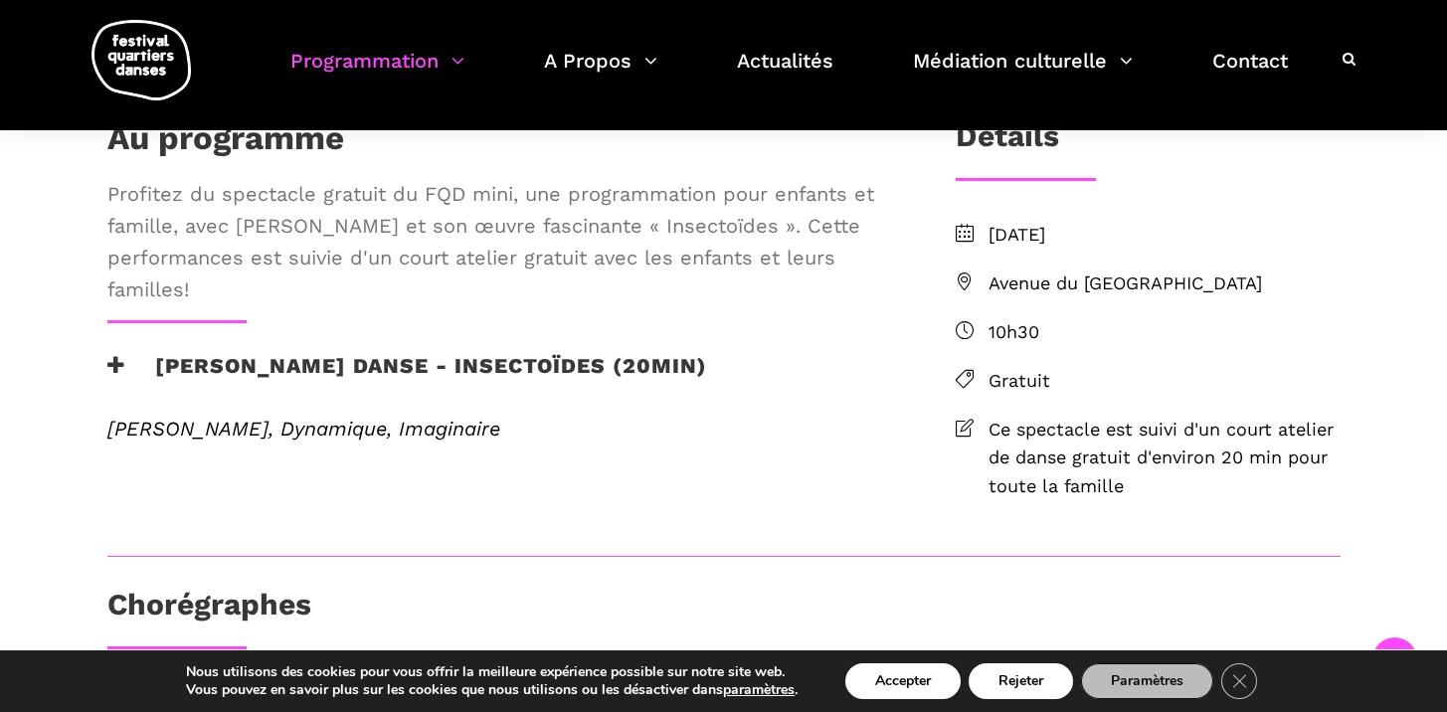
scroll to position [462, 0]
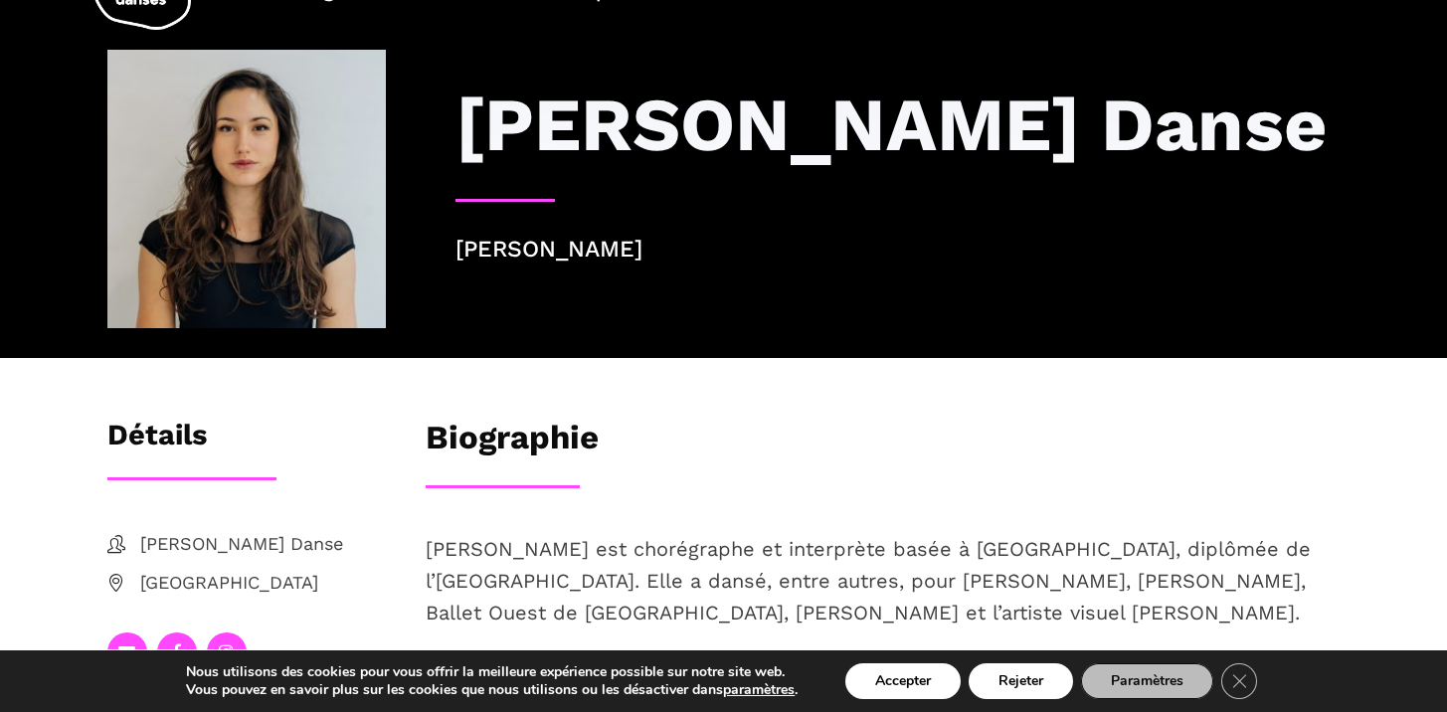
scroll to position [90, 0]
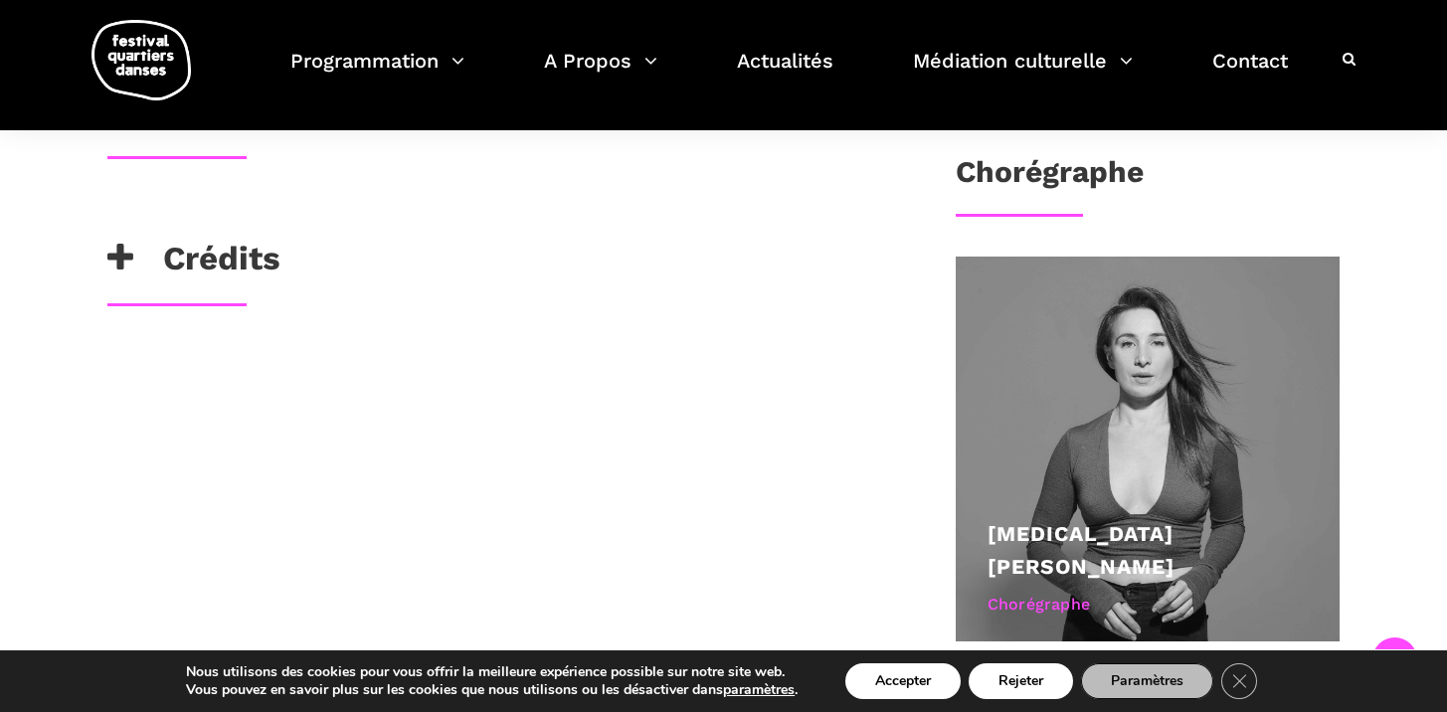
scroll to position [1021, 0]
